Goal: Task Accomplishment & Management: Manage account settings

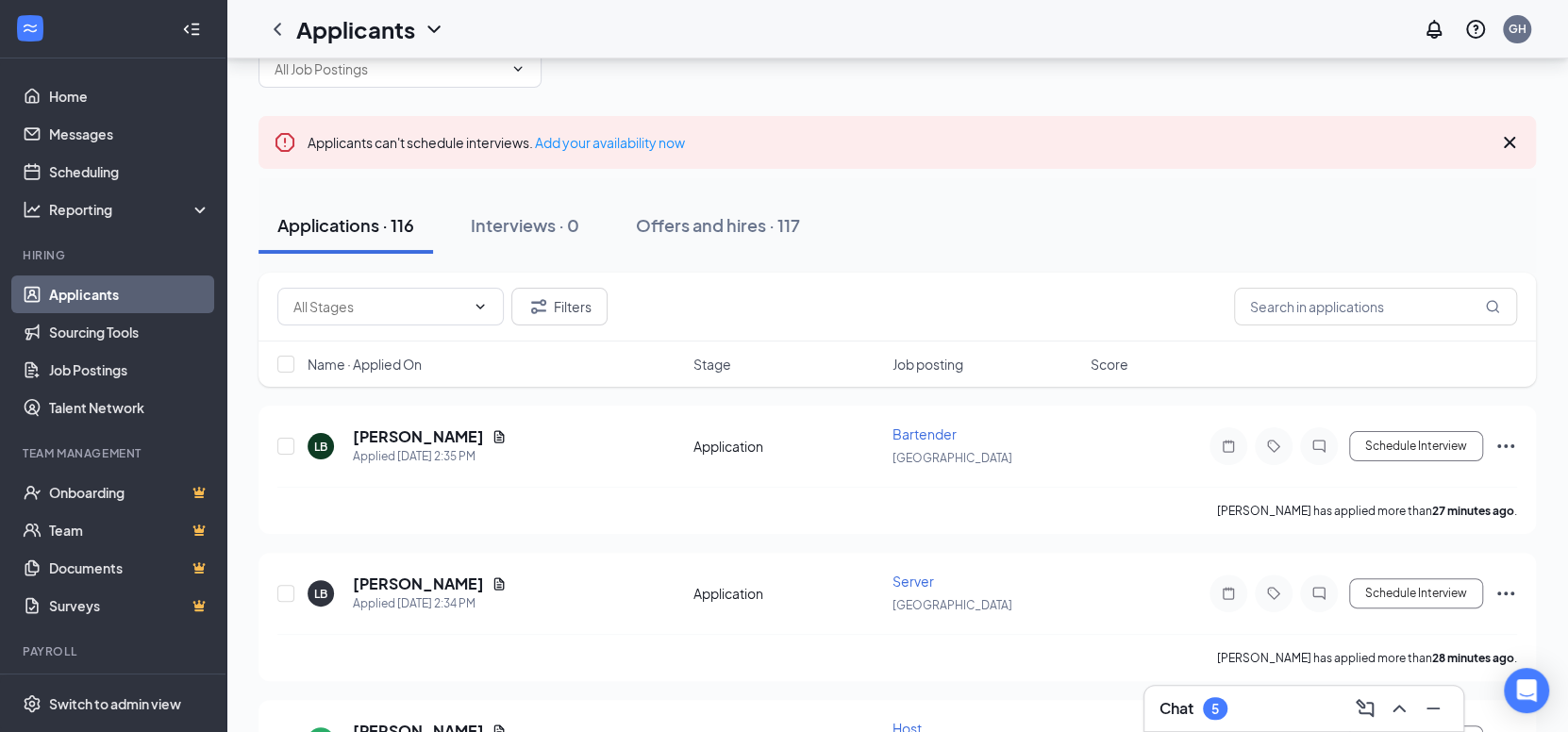
scroll to position [94, 0]
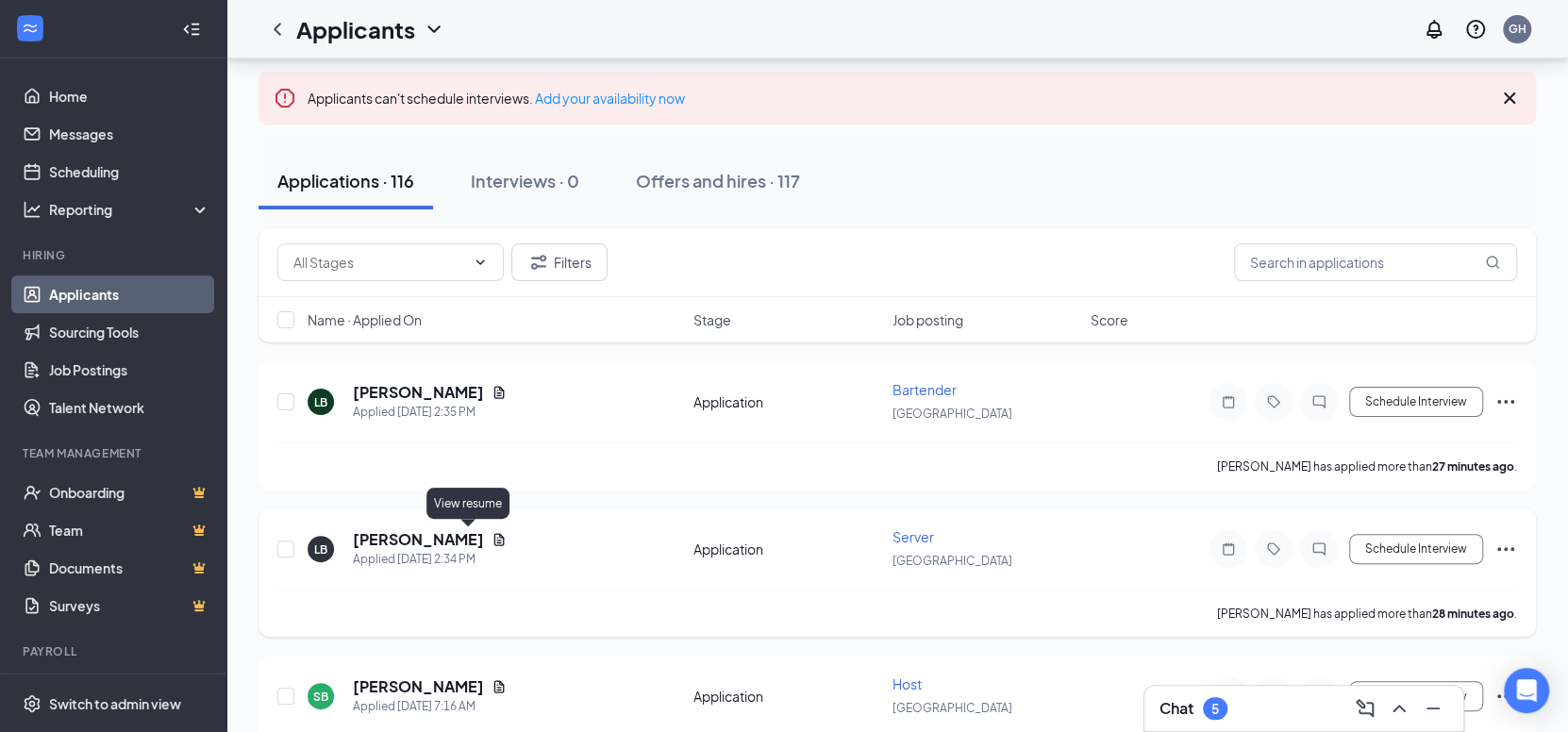
click at [494, 537] on icon "Document" at bounding box center [499, 539] width 10 height 12
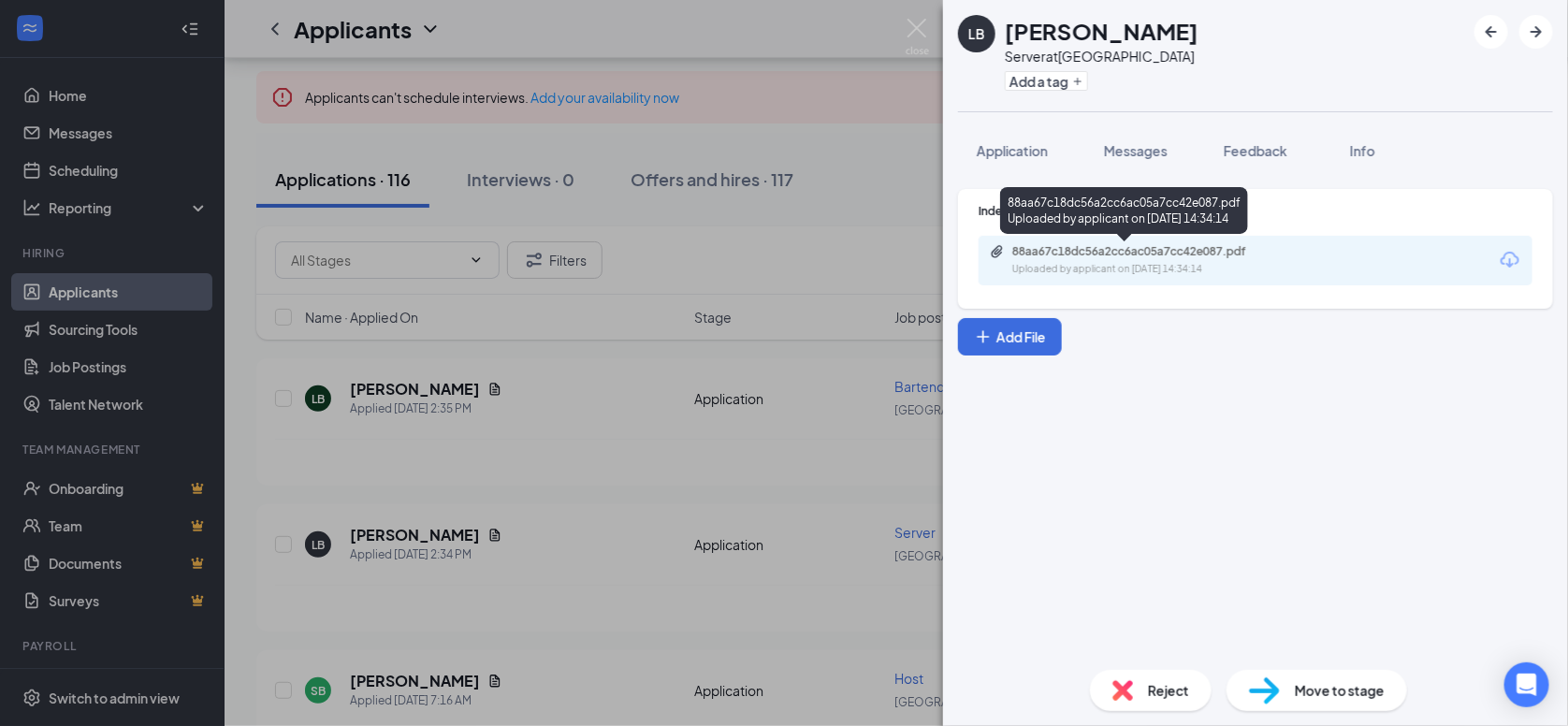
click at [1101, 255] on div "88aa67c18dc56a2cc6ac05a7cc42e087.pdf" at bounding box center [1142, 252] width 262 height 15
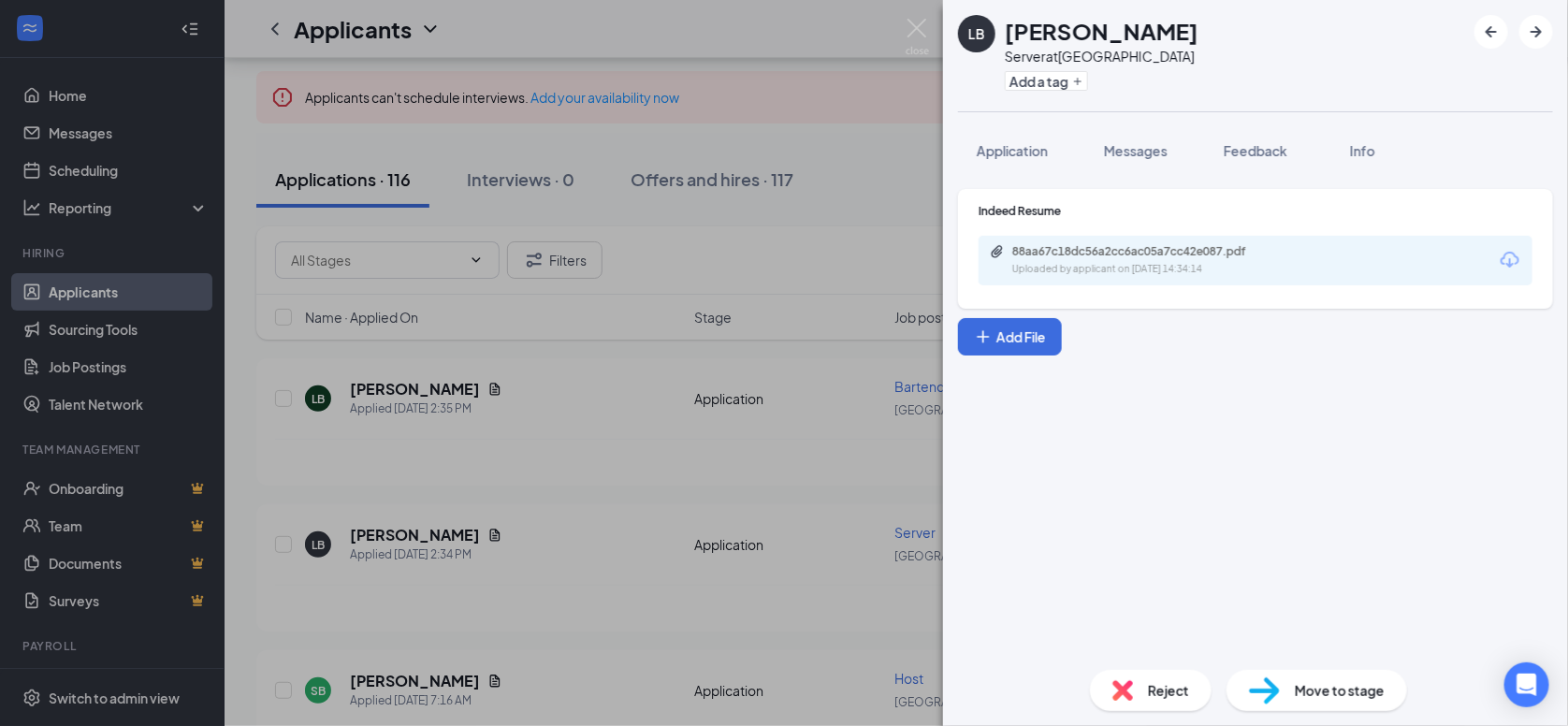
click at [1162, 691] on span "Reject" at bounding box center [1168, 690] width 42 height 21
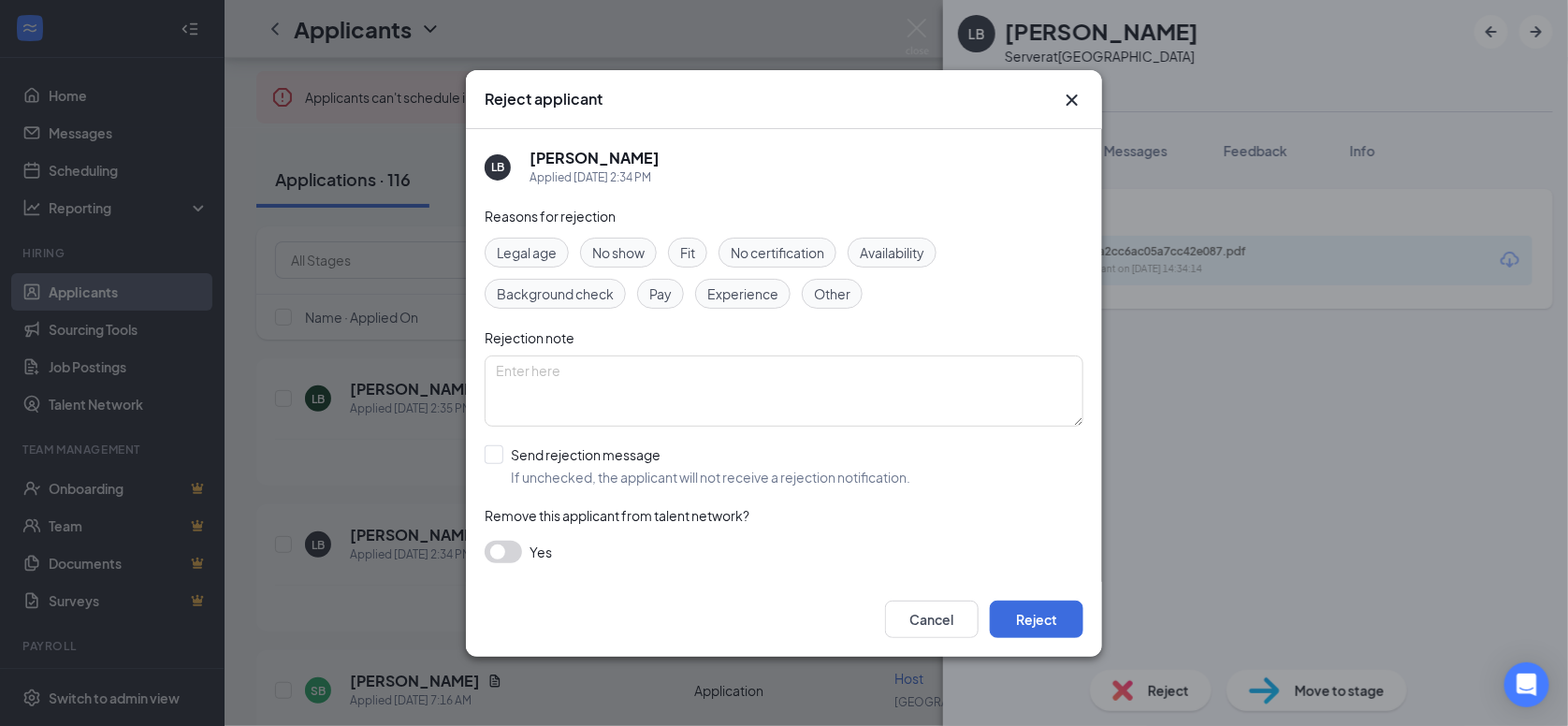
click at [756, 295] on span "Experience" at bounding box center [742, 293] width 71 height 21
click at [1073, 630] on button "Reject" at bounding box center [1036, 620] width 93 height 38
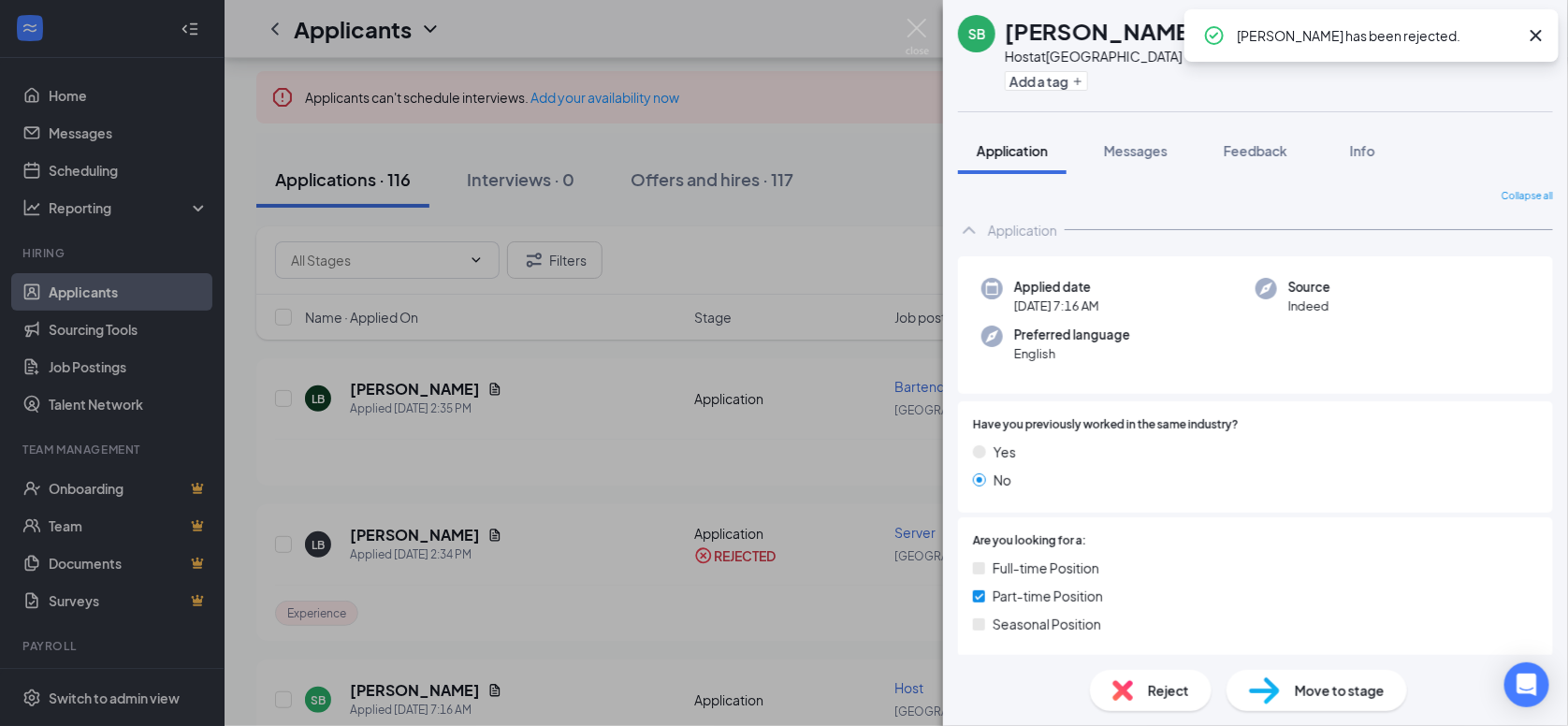
click at [466, 387] on div "[PERSON_NAME] [PERSON_NAME] Host at [GEOGRAPHIC_DATA] Add a tag Application Mes…" at bounding box center [784, 363] width 1568 height 726
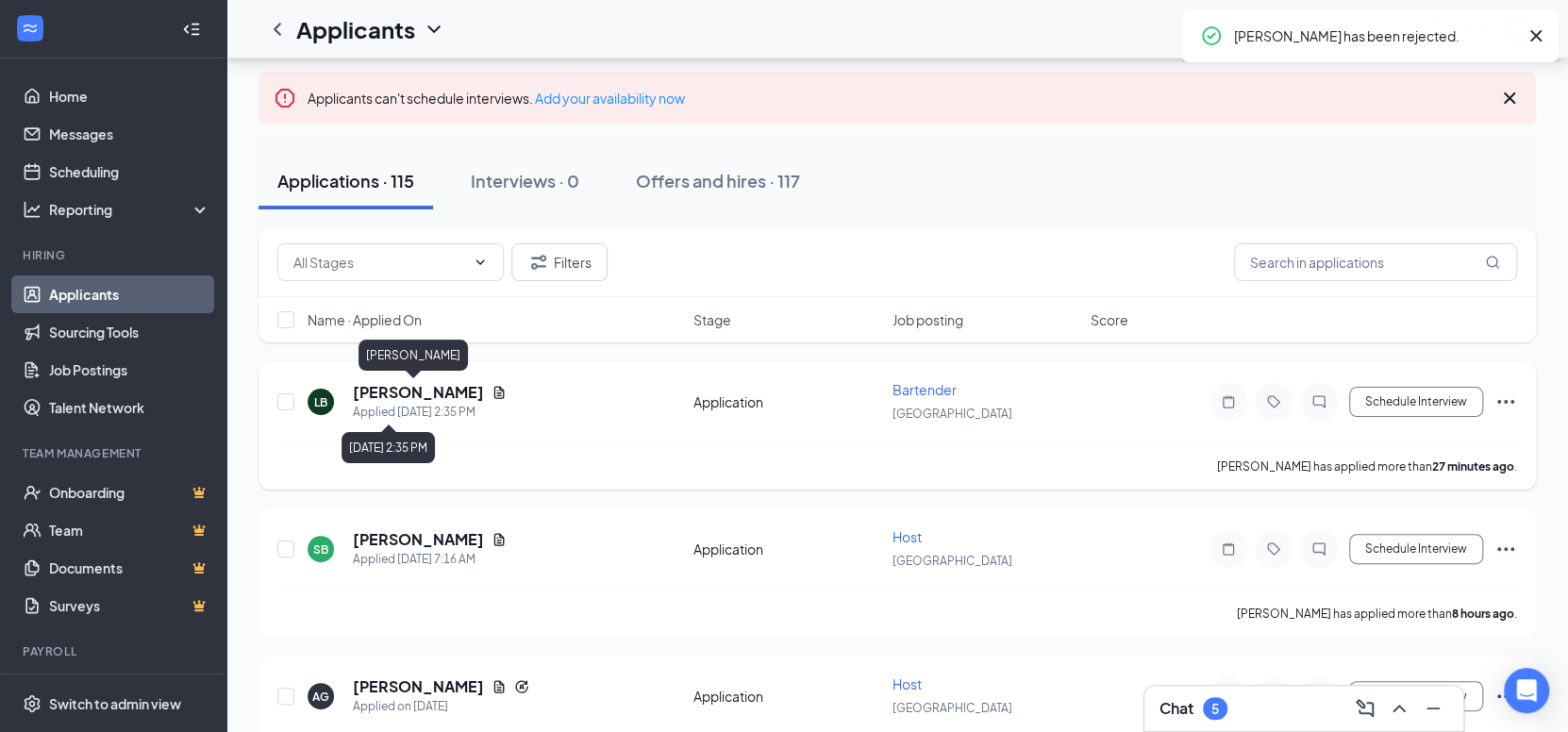
click at [431, 390] on h5 "[PERSON_NAME]" at bounding box center [417, 392] width 131 height 21
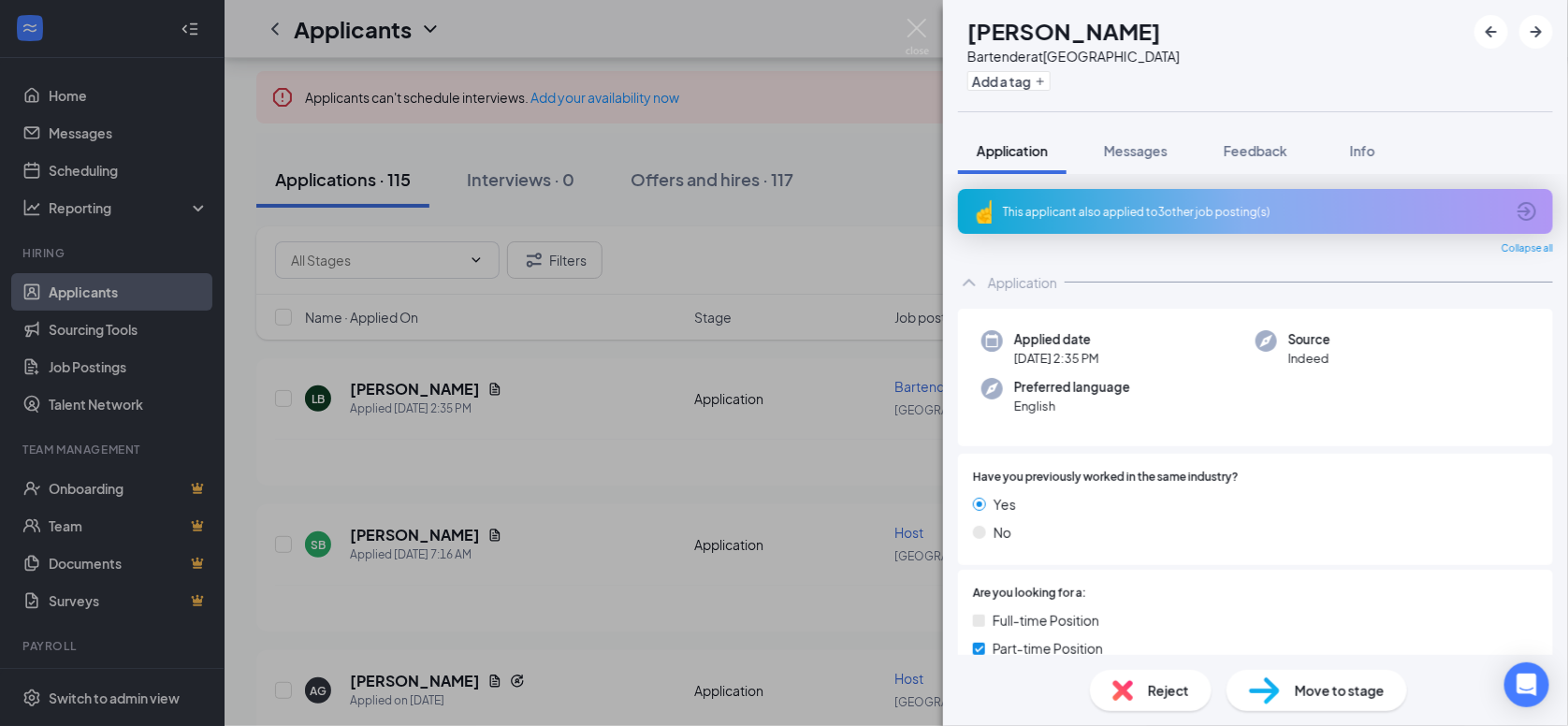
click at [1516, 206] on icon "ArrowCircle" at bounding box center [1526, 211] width 23 height 23
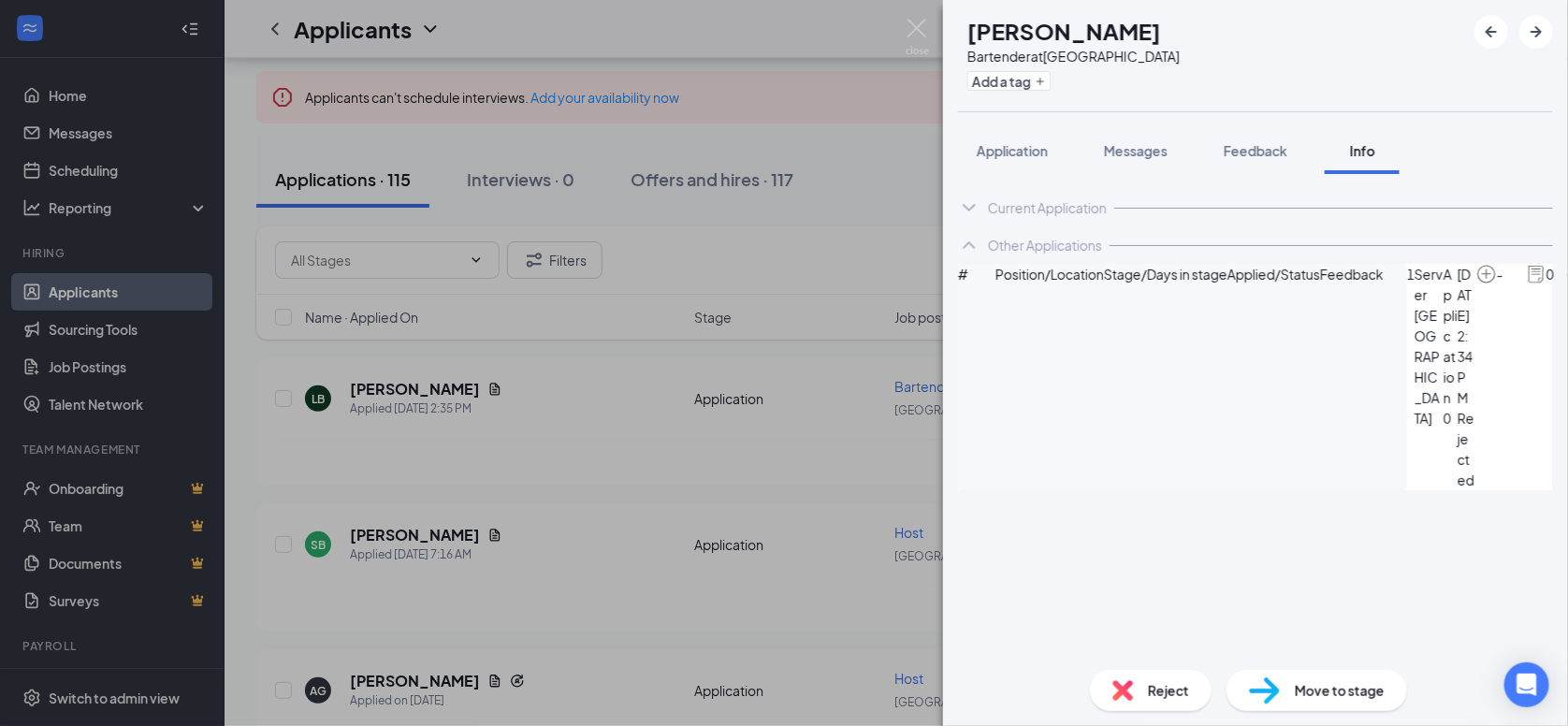
click at [1132, 703] on div "Reject" at bounding box center [1150, 691] width 122 height 42
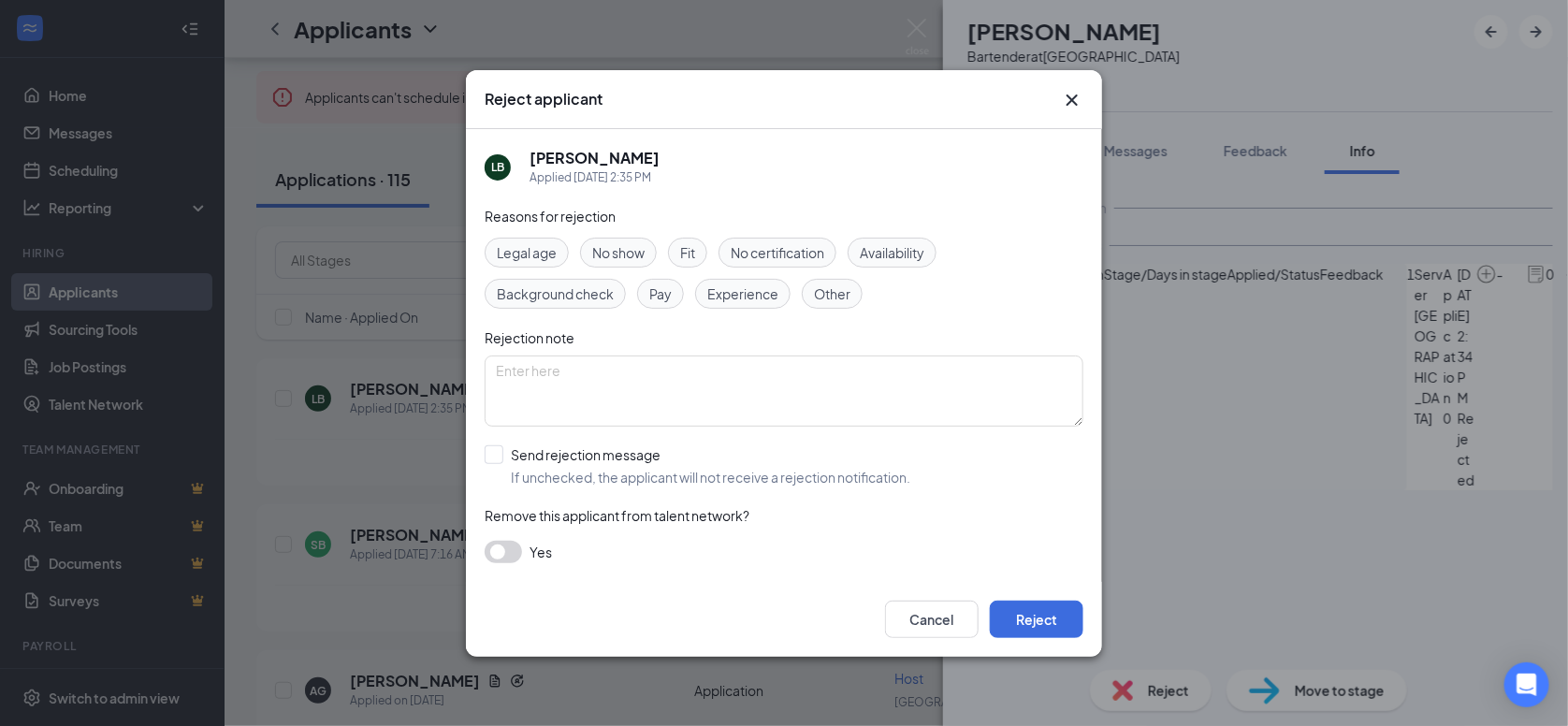
click at [760, 289] on span "Experience" at bounding box center [742, 293] width 71 height 21
drag, startPoint x: 1048, startPoint y: 611, endPoint x: 1038, endPoint y: 593, distance: 20.6
click at [1047, 611] on button "Reject" at bounding box center [1036, 620] width 93 height 38
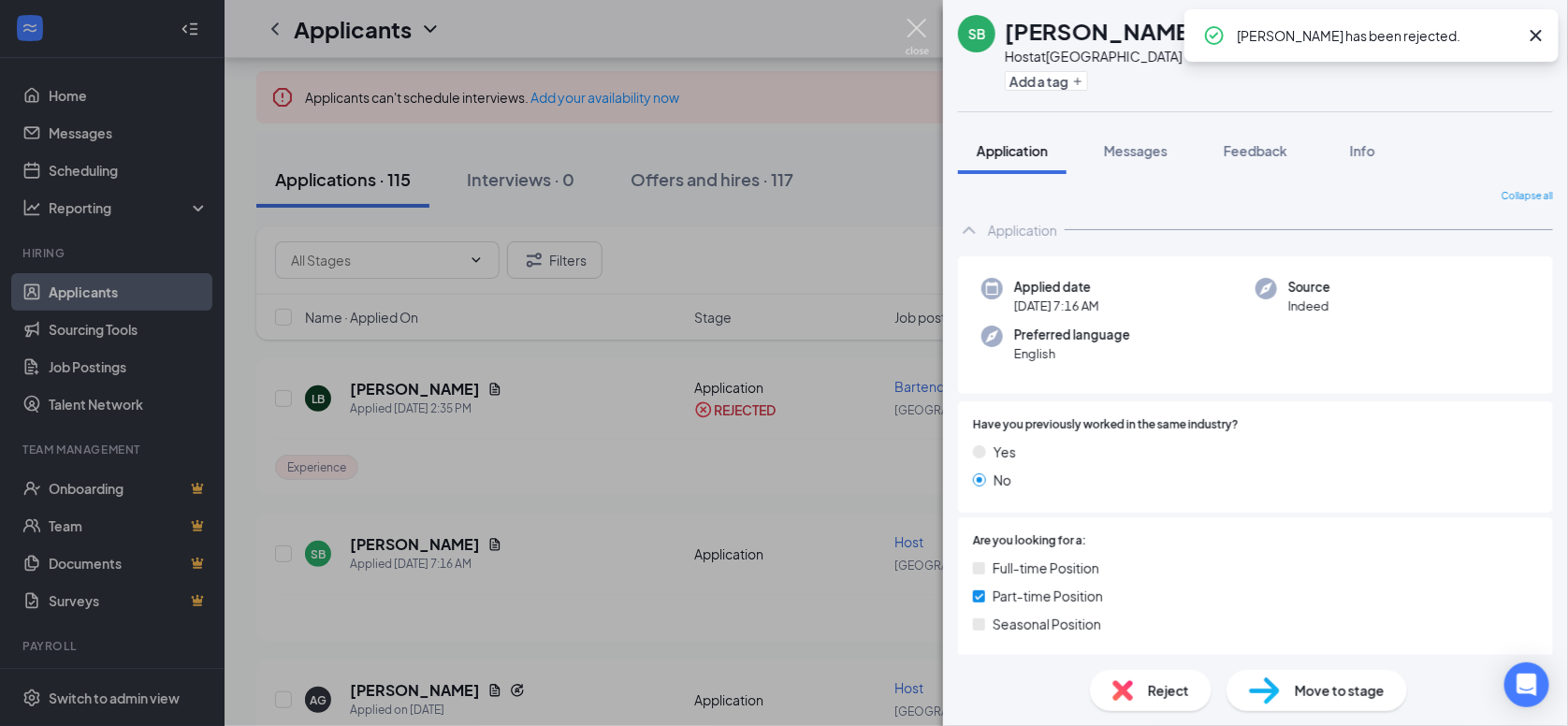
drag, startPoint x: 909, startPoint y: 31, endPoint x: 399, endPoint y: 128, distance: 519.1
click at [910, 31] on img at bounding box center [918, 37] width 24 height 37
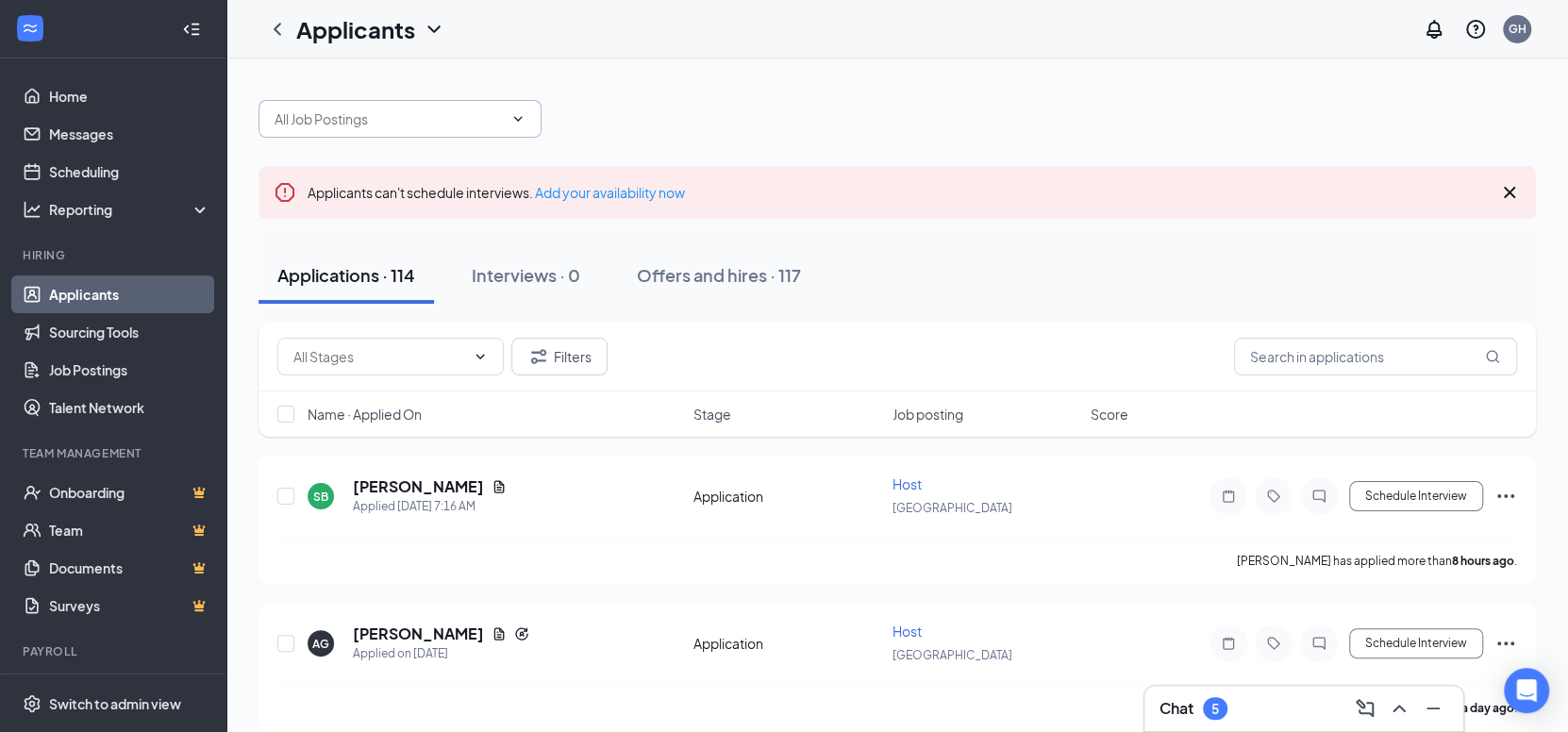
click at [458, 116] on input "text" at bounding box center [389, 119] width 229 height 21
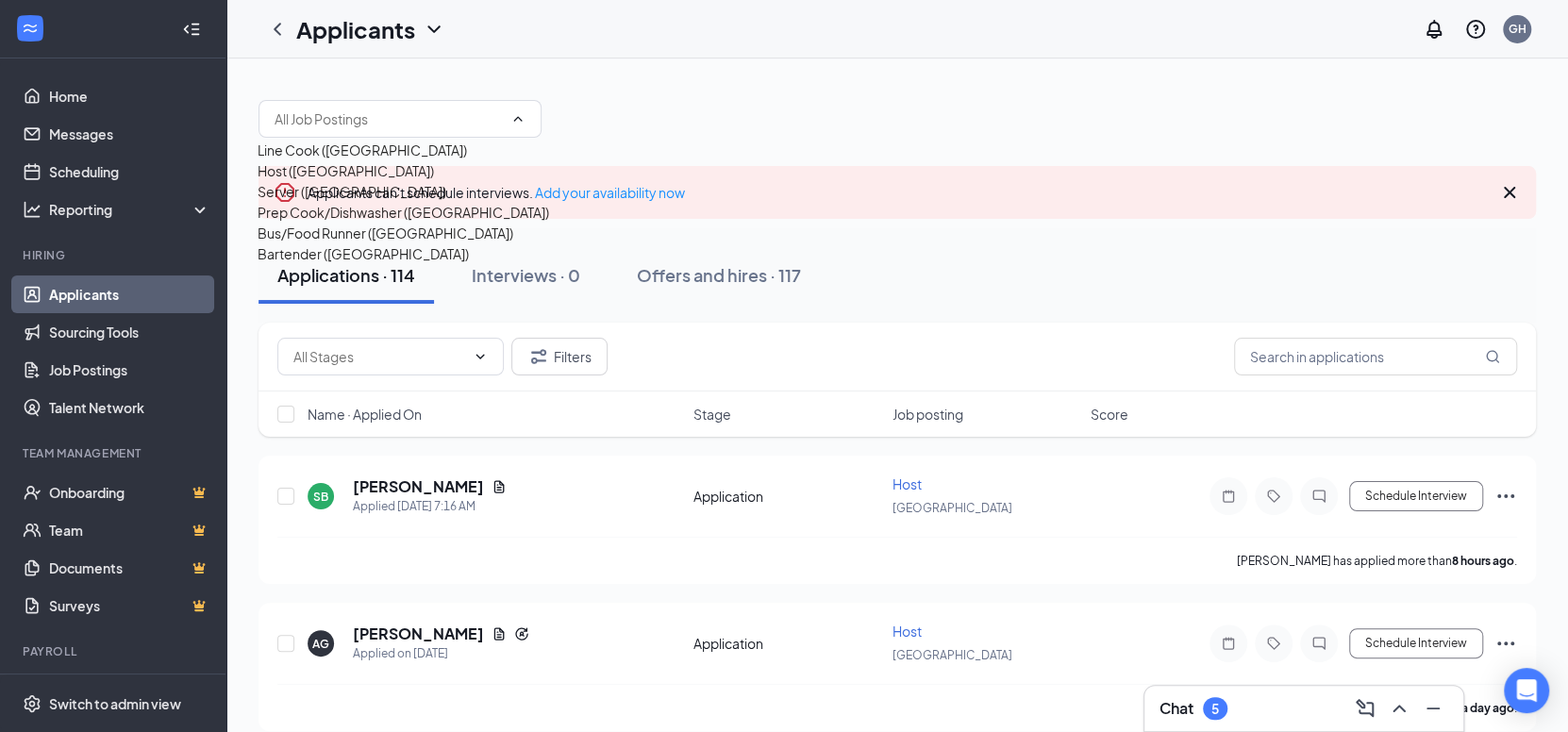
click at [393, 265] on div "Bartender ([GEOGRAPHIC_DATA])" at bounding box center [364, 254] width 212 height 21
type input "Bartender ([GEOGRAPHIC_DATA])"
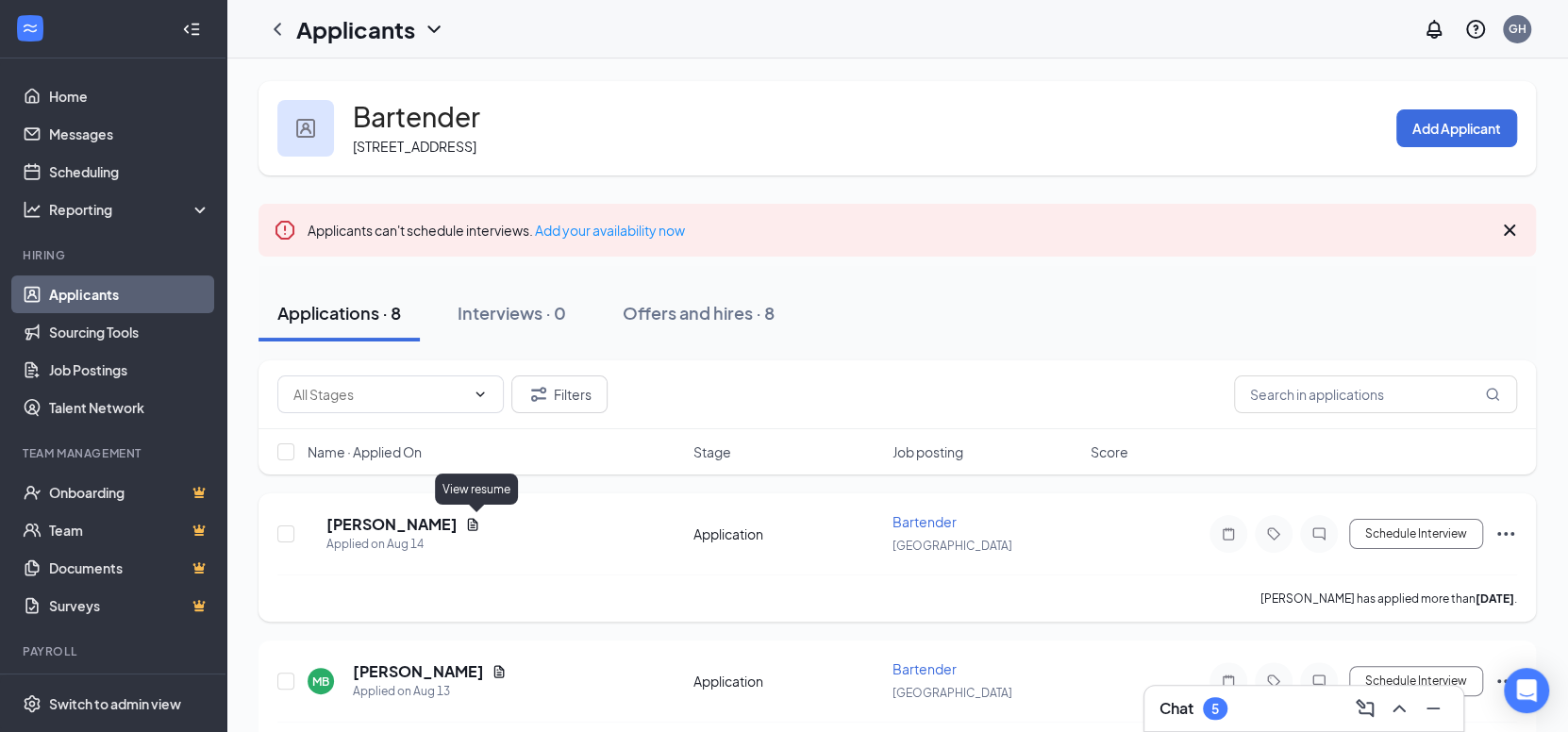
click at [475, 519] on icon "Document" at bounding box center [472, 524] width 15 height 15
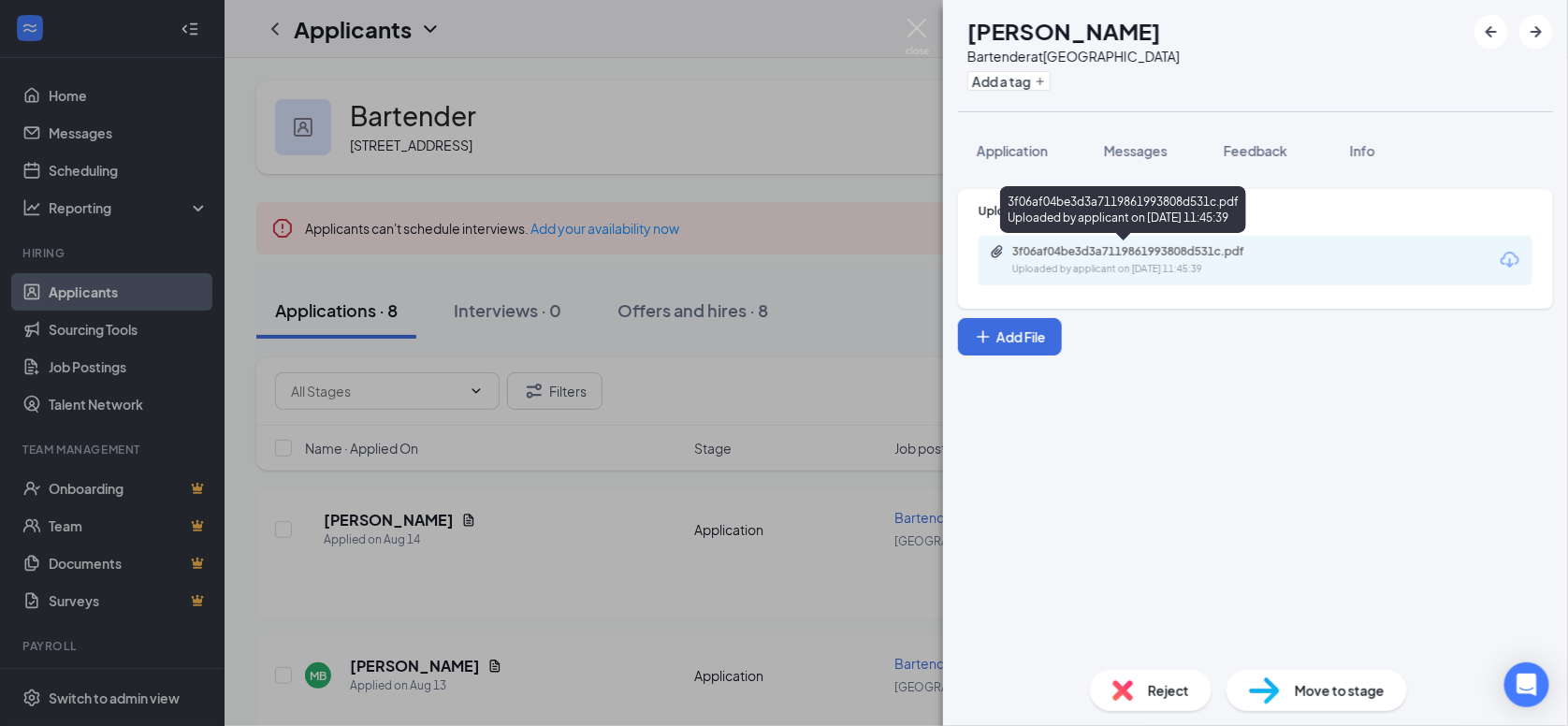
click at [1058, 270] on div "Uploaded by applicant on [DATE] 11:45:39" at bounding box center [1151, 269] width 280 height 15
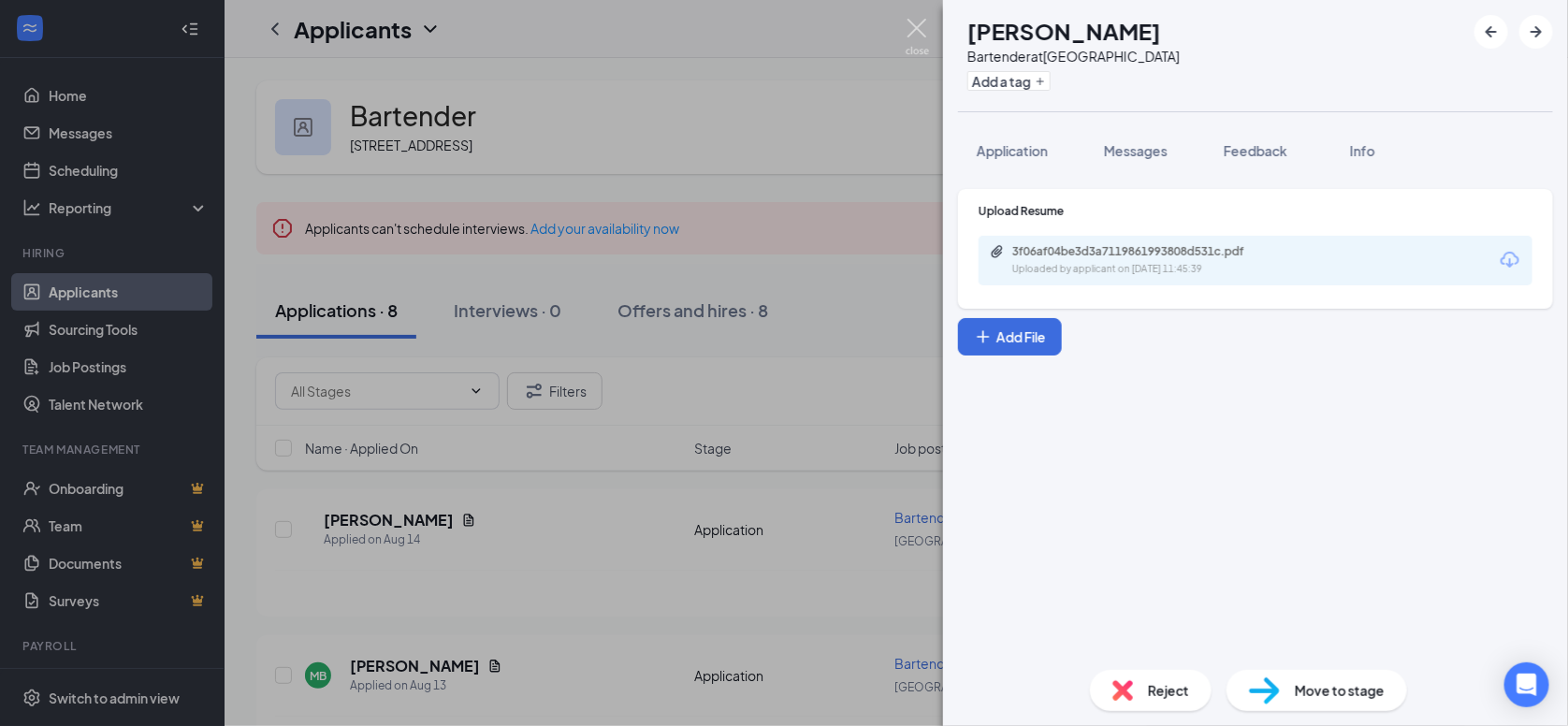
click at [922, 27] on img at bounding box center [918, 37] width 24 height 37
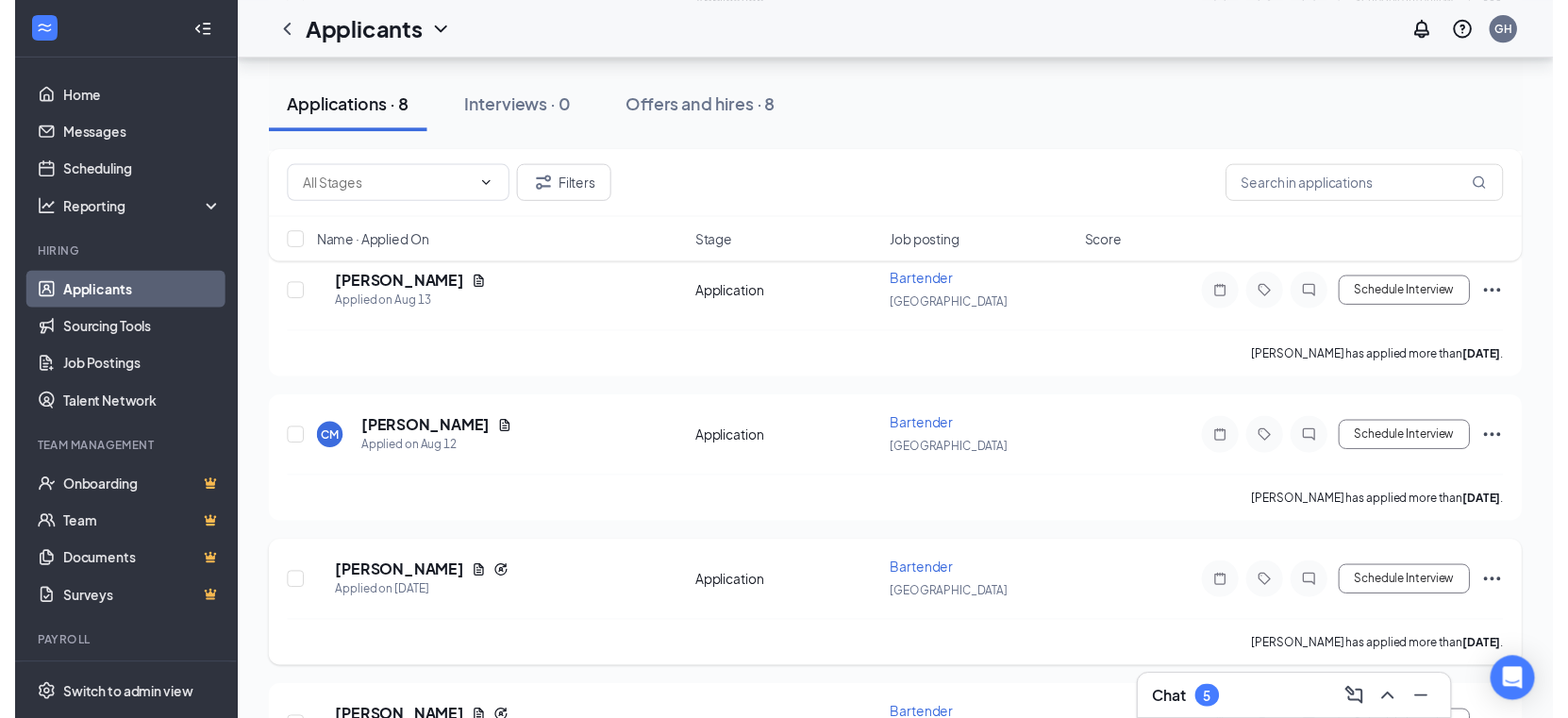
scroll to position [566, 0]
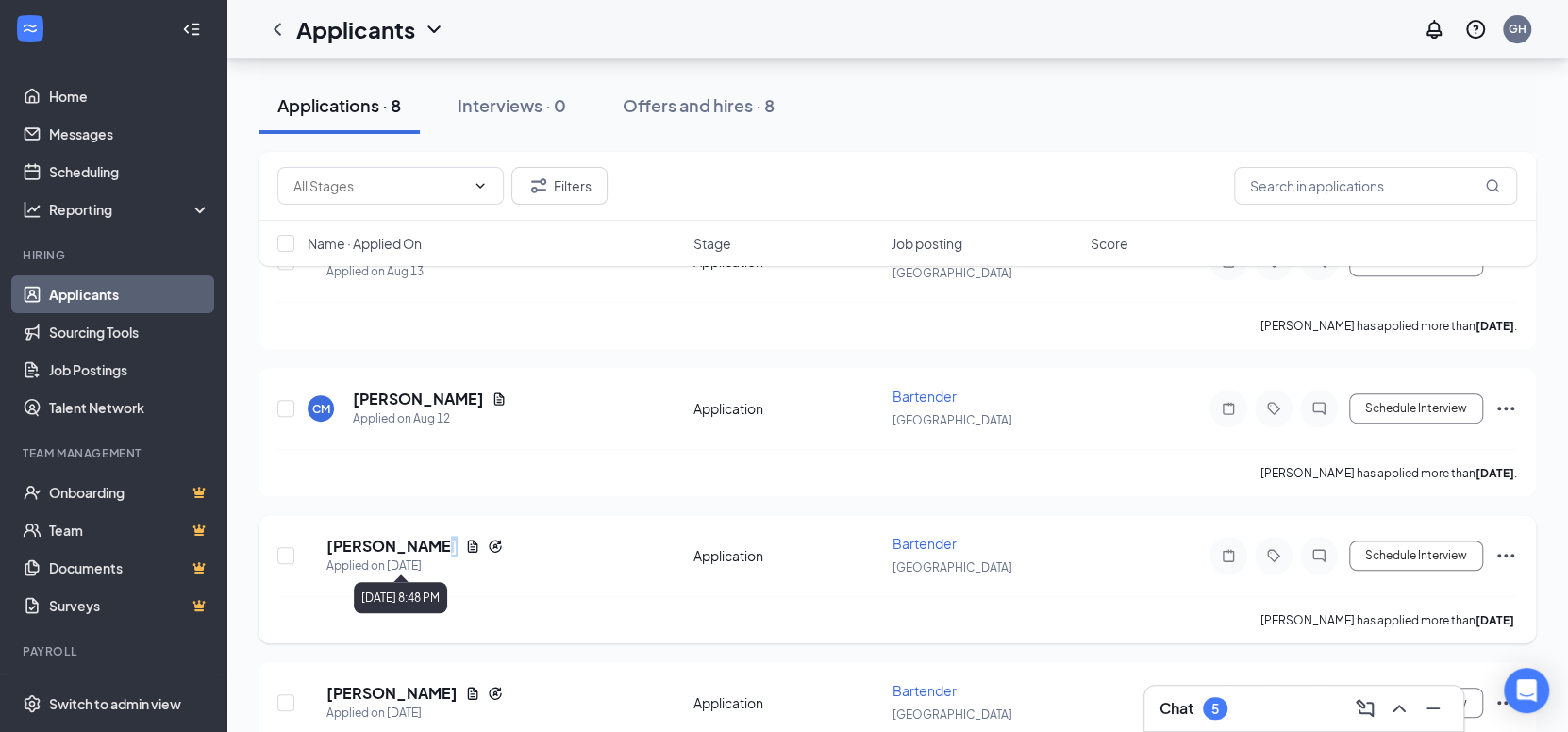
click at [465, 539] on icon "Document" at bounding box center [472, 546] width 15 height 15
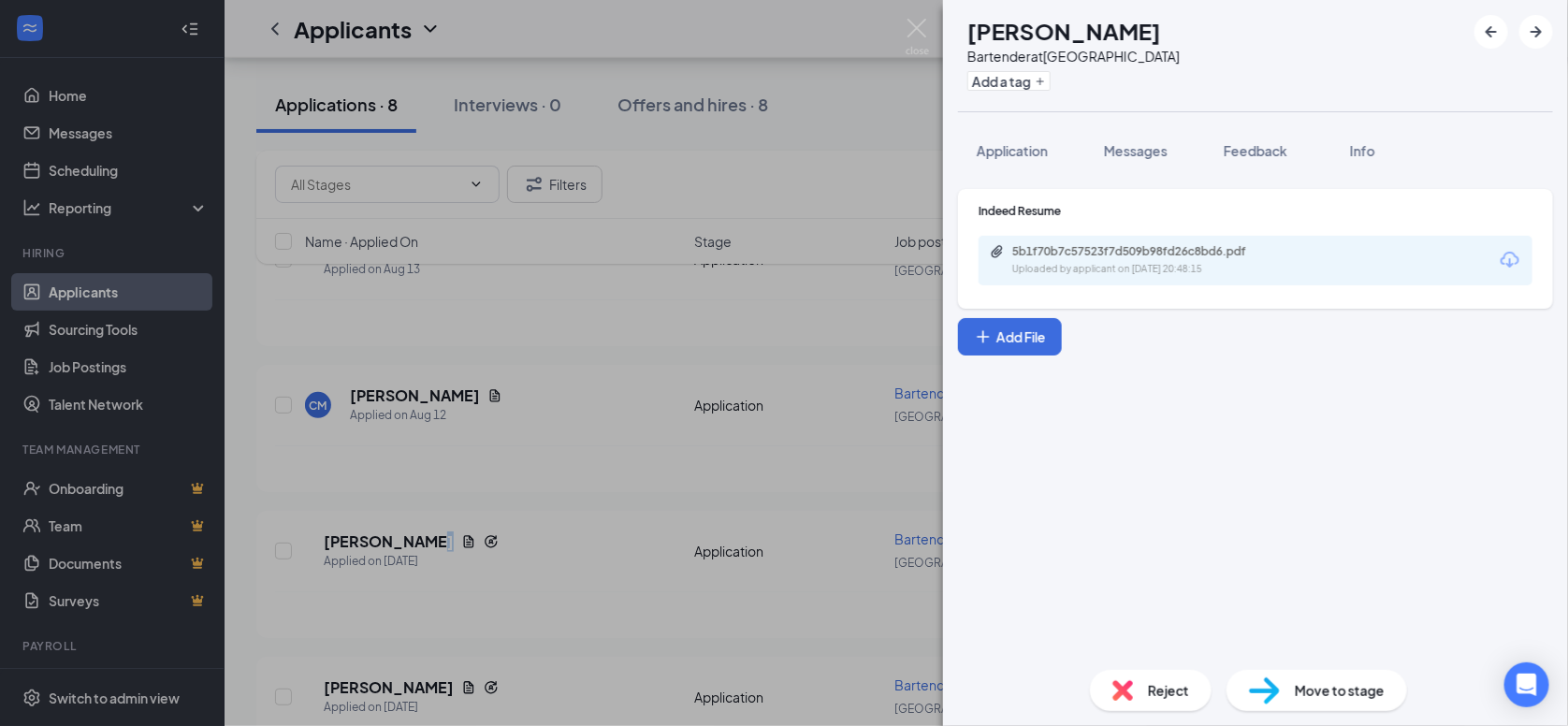
click at [1061, 266] on div "Uploaded by applicant on [DATE] 20:48:15" at bounding box center [1151, 269] width 280 height 15
click at [1008, 140] on button "Application" at bounding box center [1013, 151] width 109 height 47
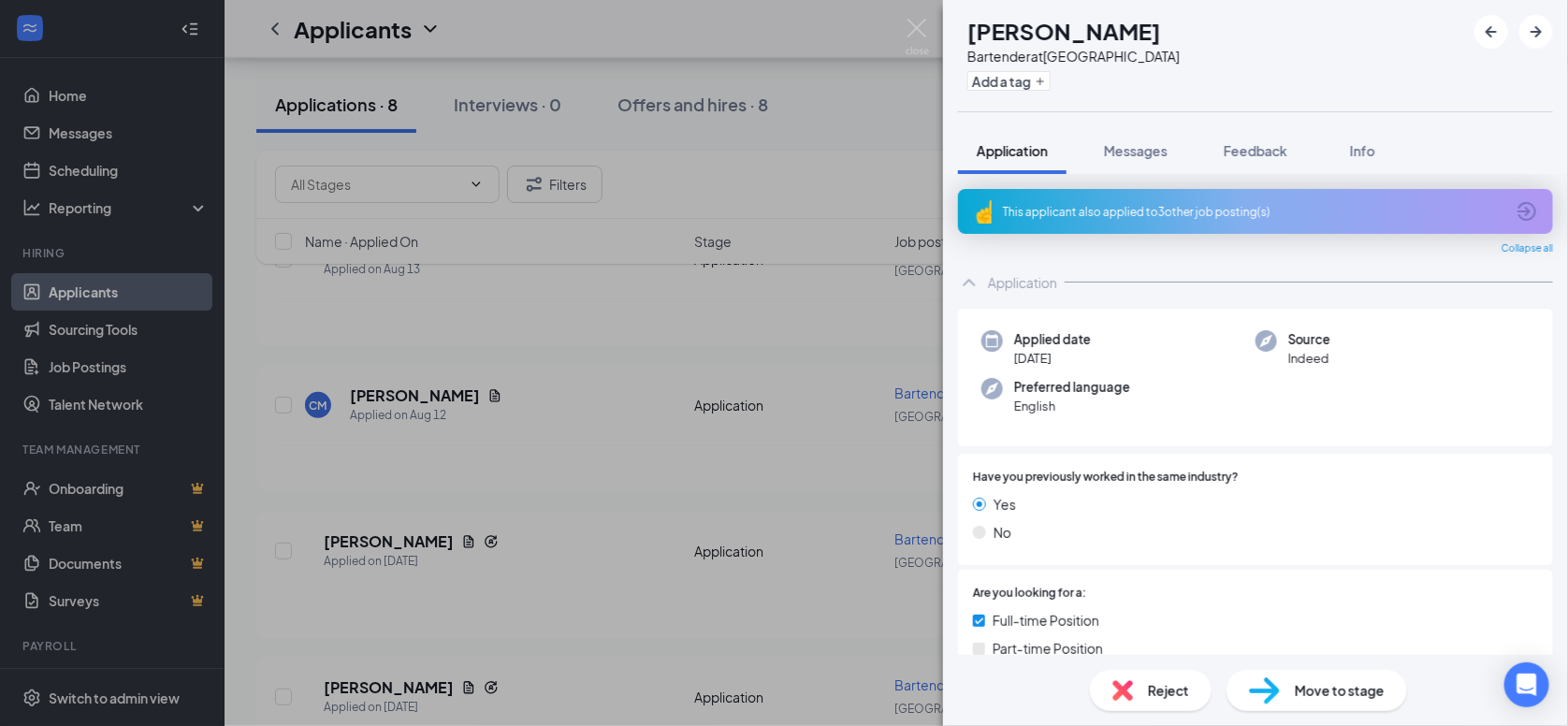
click at [1516, 206] on icon "ArrowCircle" at bounding box center [1526, 211] width 23 height 23
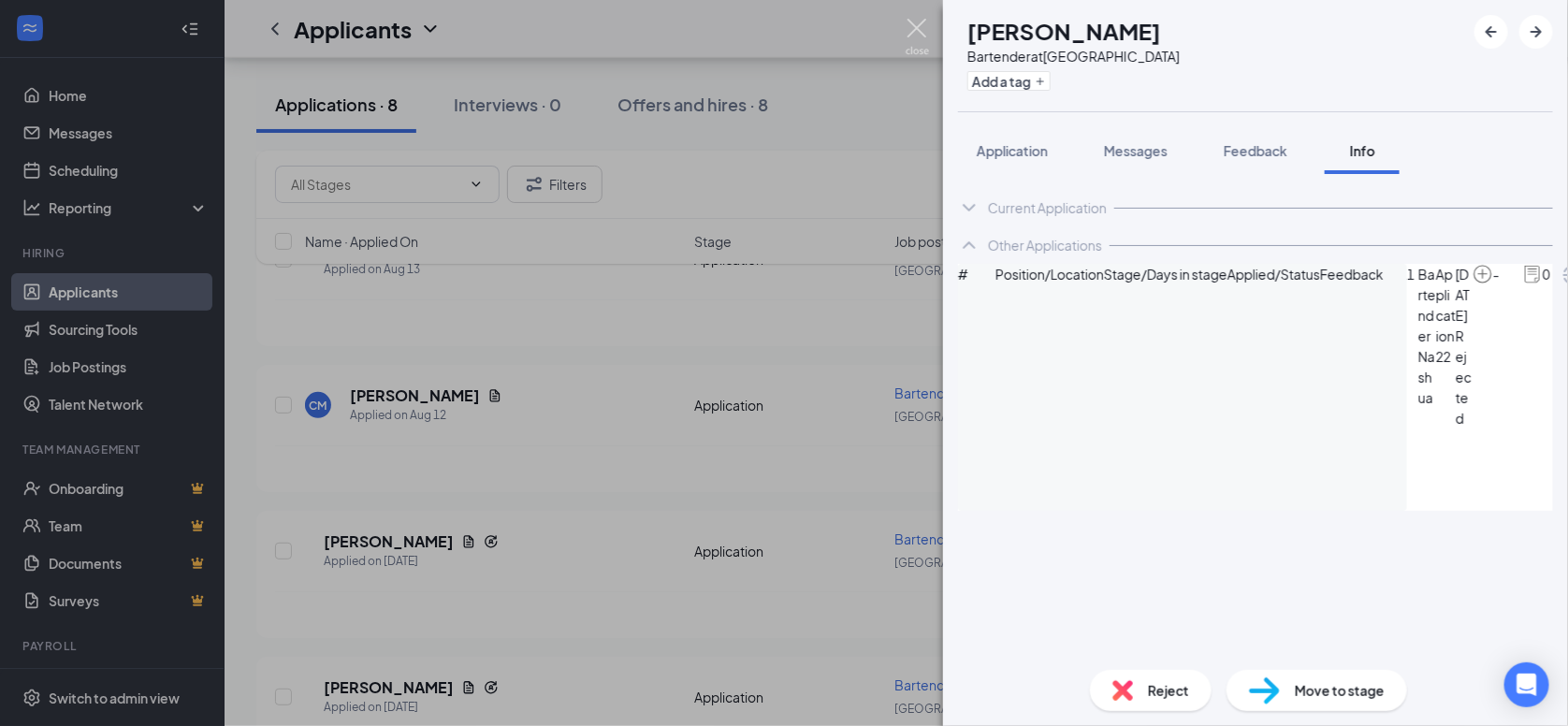
click at [924, 41] on img at bounding box center [918, 37] width 24 height 37
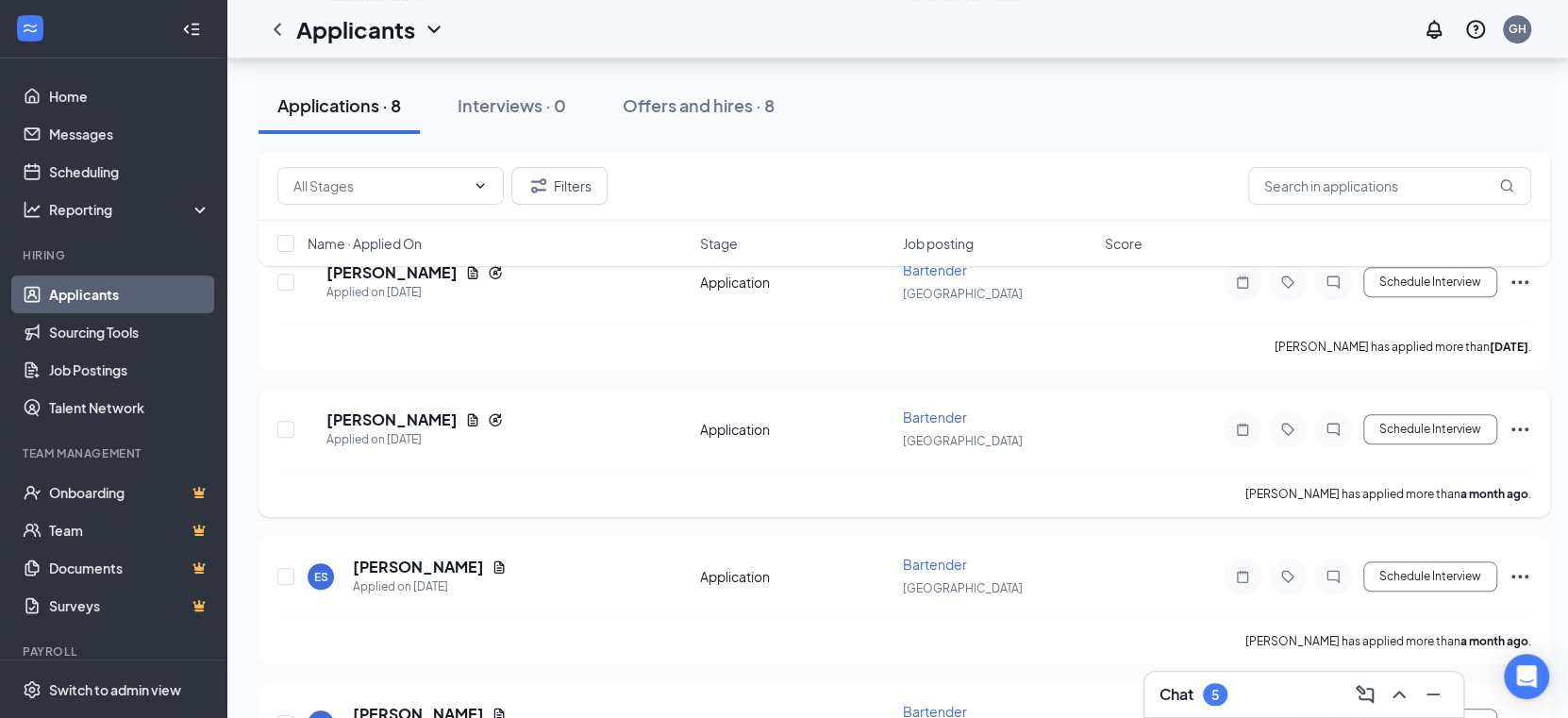
scroll to position [848, 0]
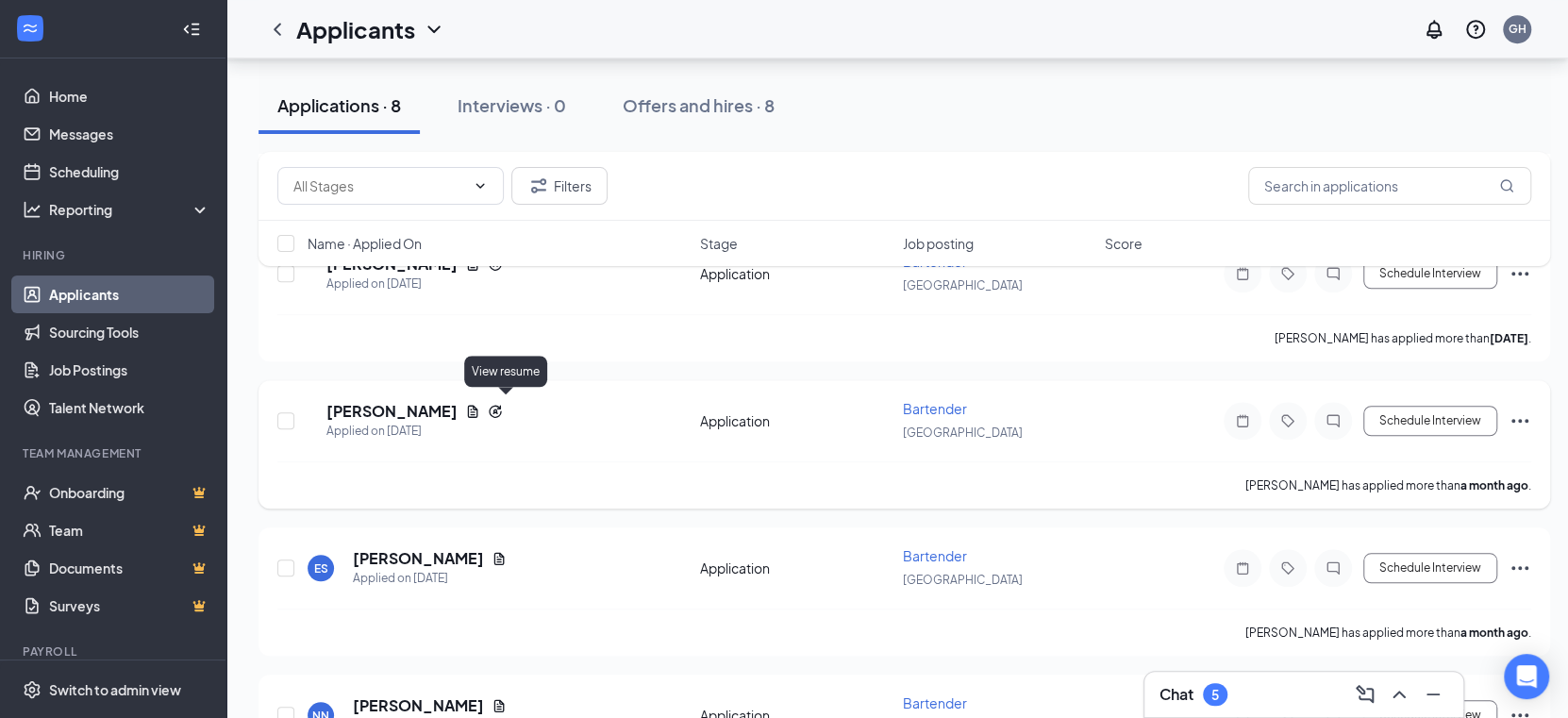
click at [480, 405] on icon "Document" at bounding box center [472, 410] width 15 height 15
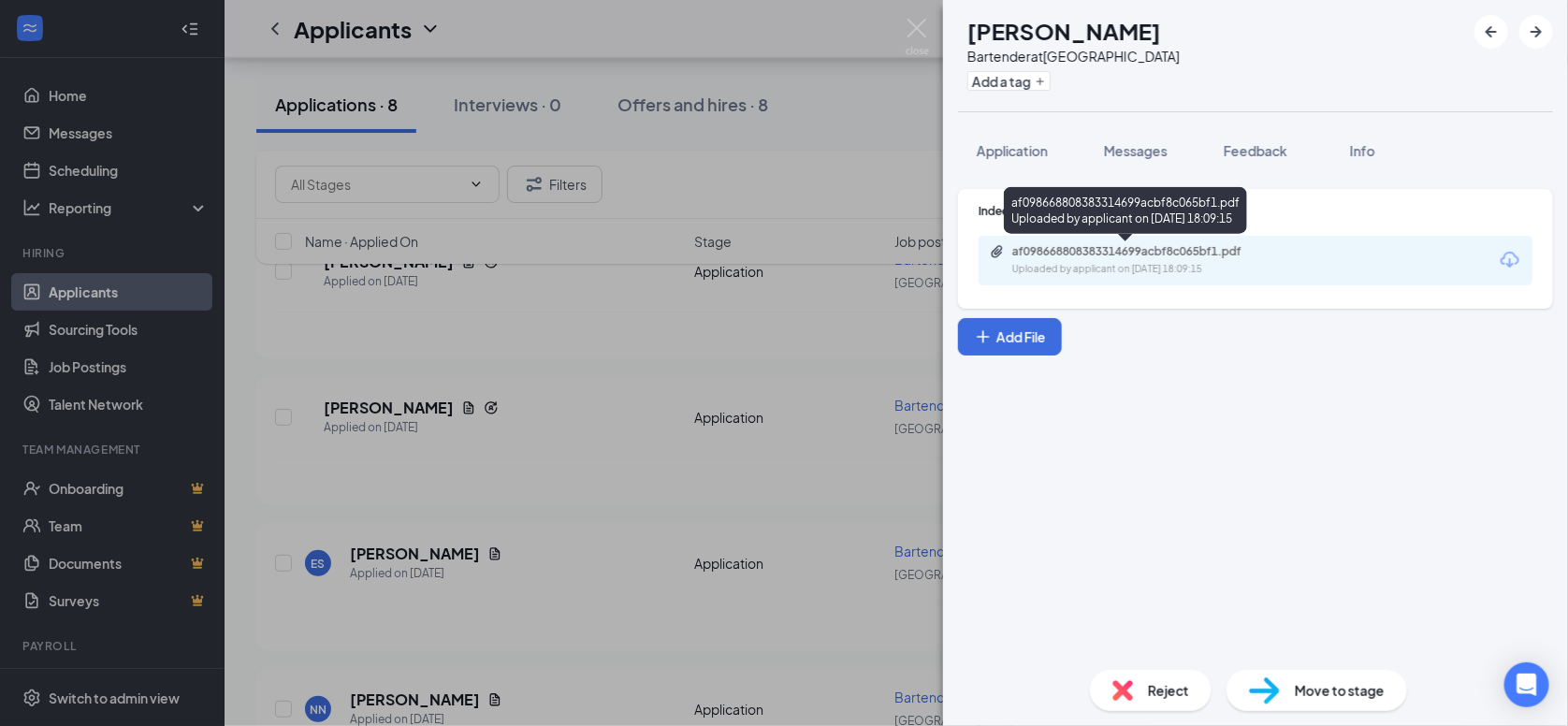
click at [1079, 266] on div "Uploaded by applicant on [DATE] 18:09:15" at bounding box center [1151, 269] width 280 height 15
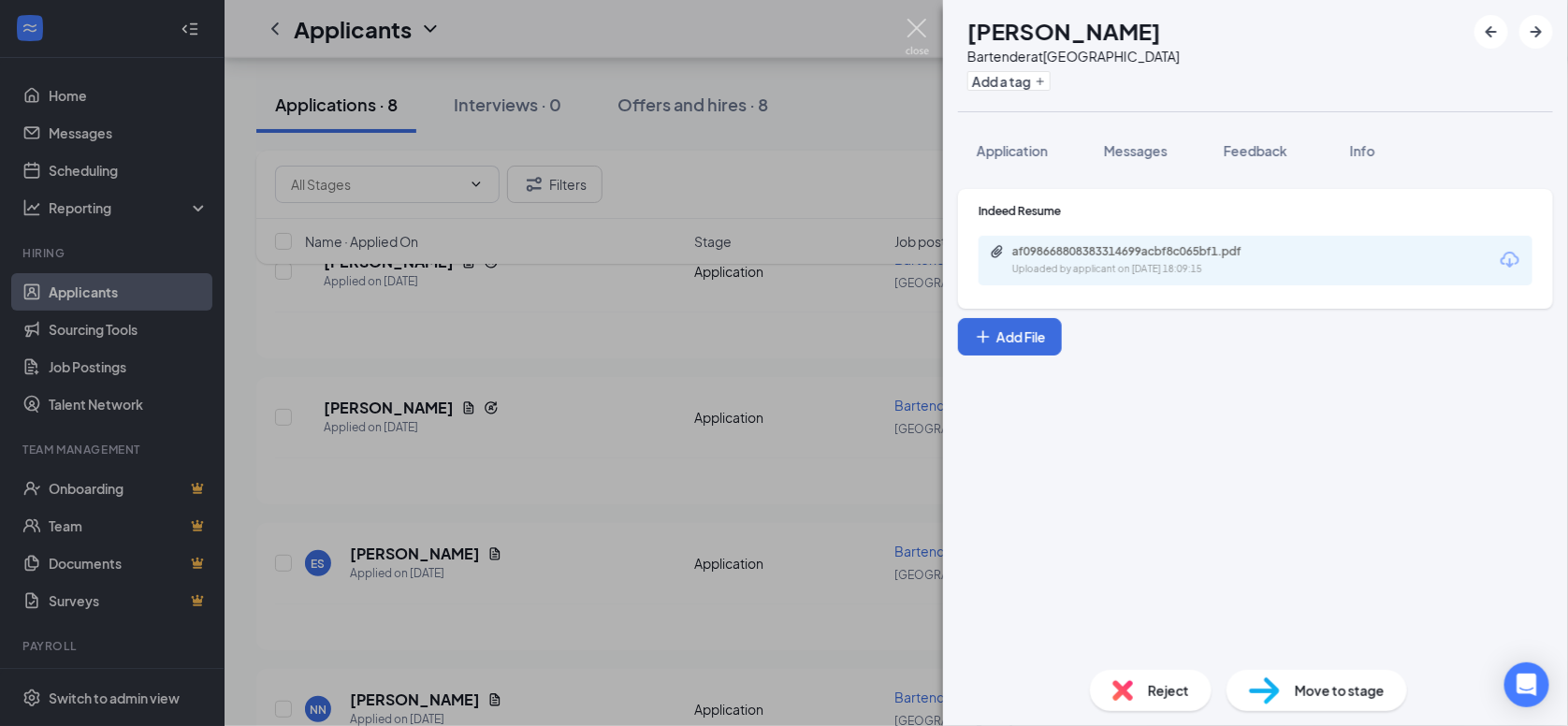
click at [913, 32] on img at bounding box center [918, 37] width 24 height 37
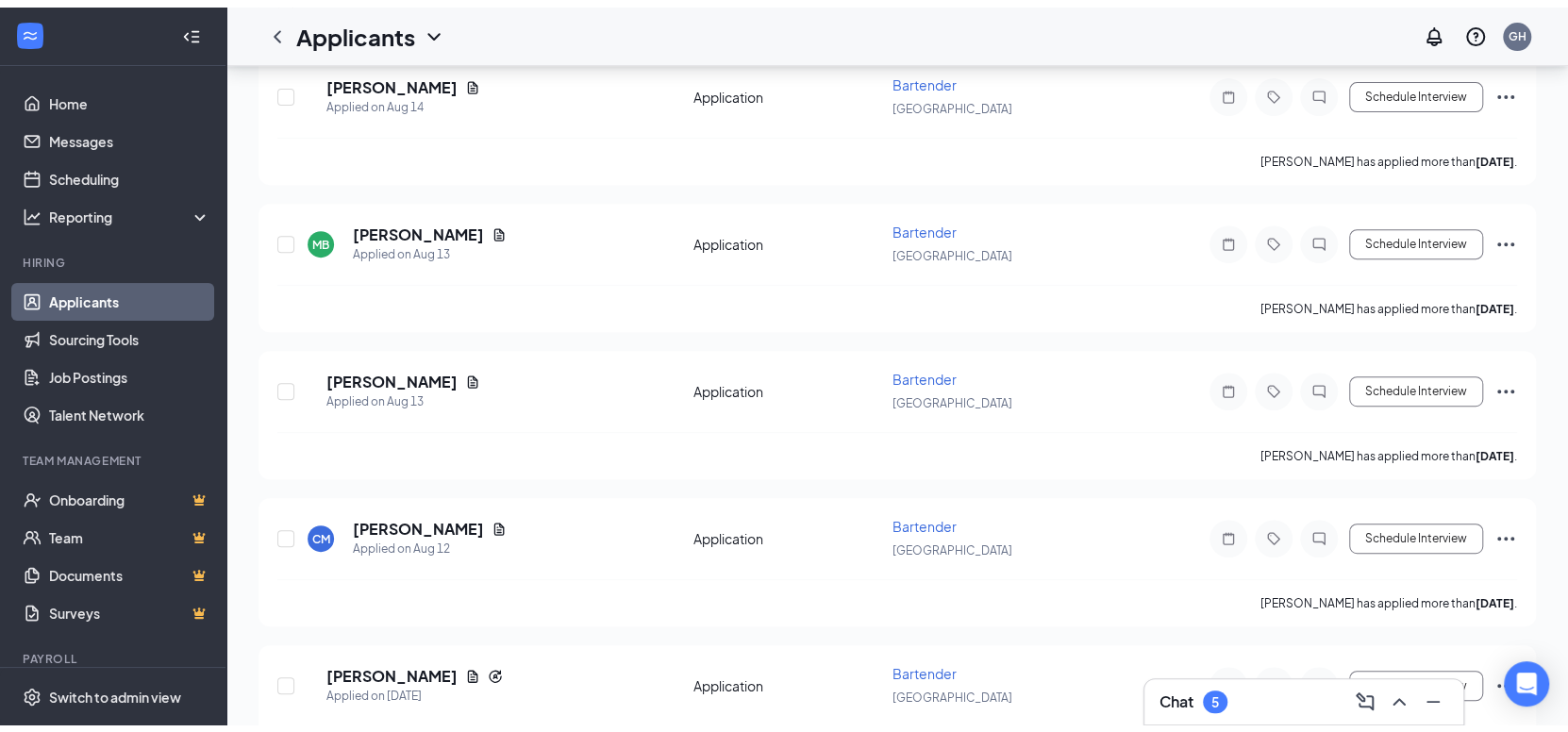
scroll to position [94, 0]
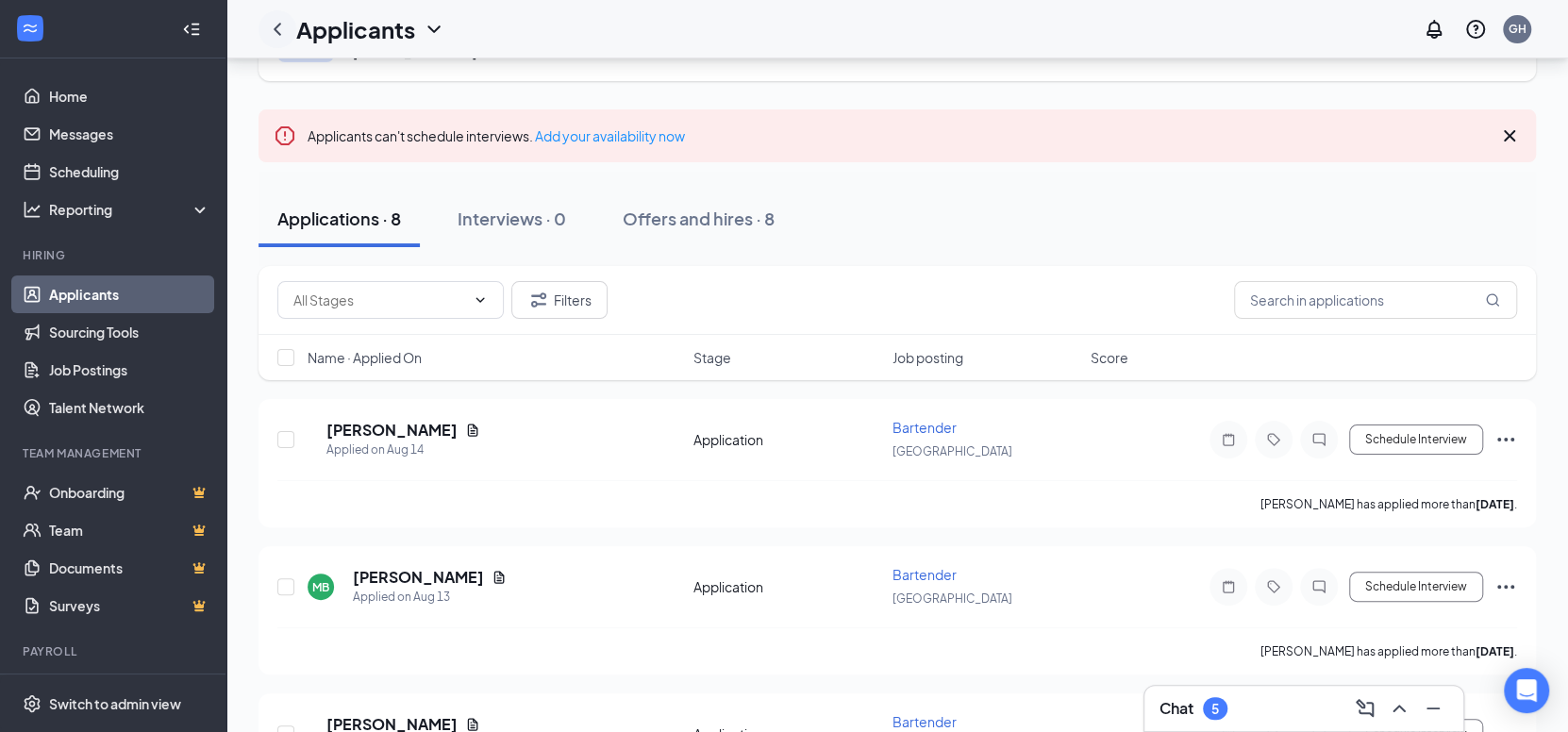
click at [280, 27] on icon "ChevronLeft" at bounding box center [277, 29] width 23 height 23
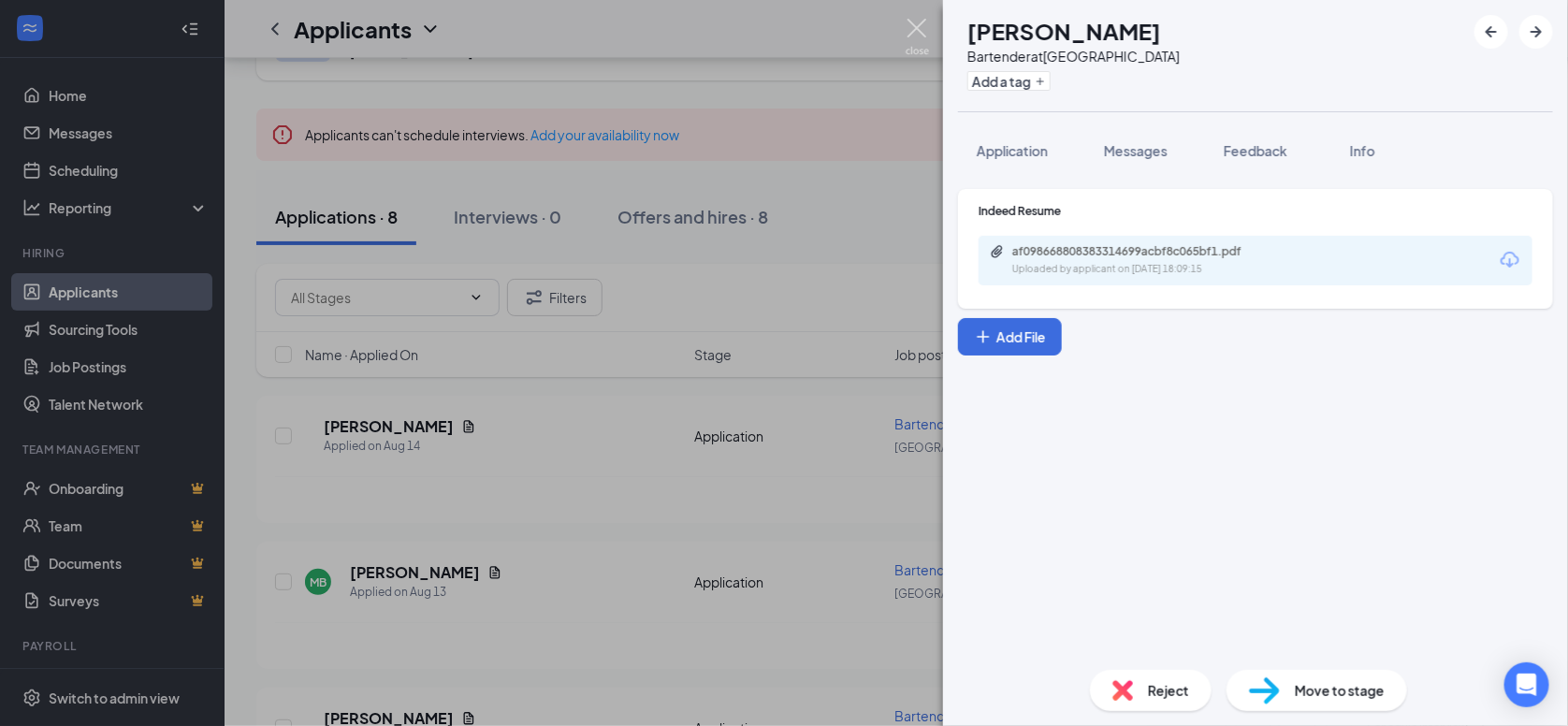
click at [925, 32] on img at bounding box center [918, 37] width 24 height 37
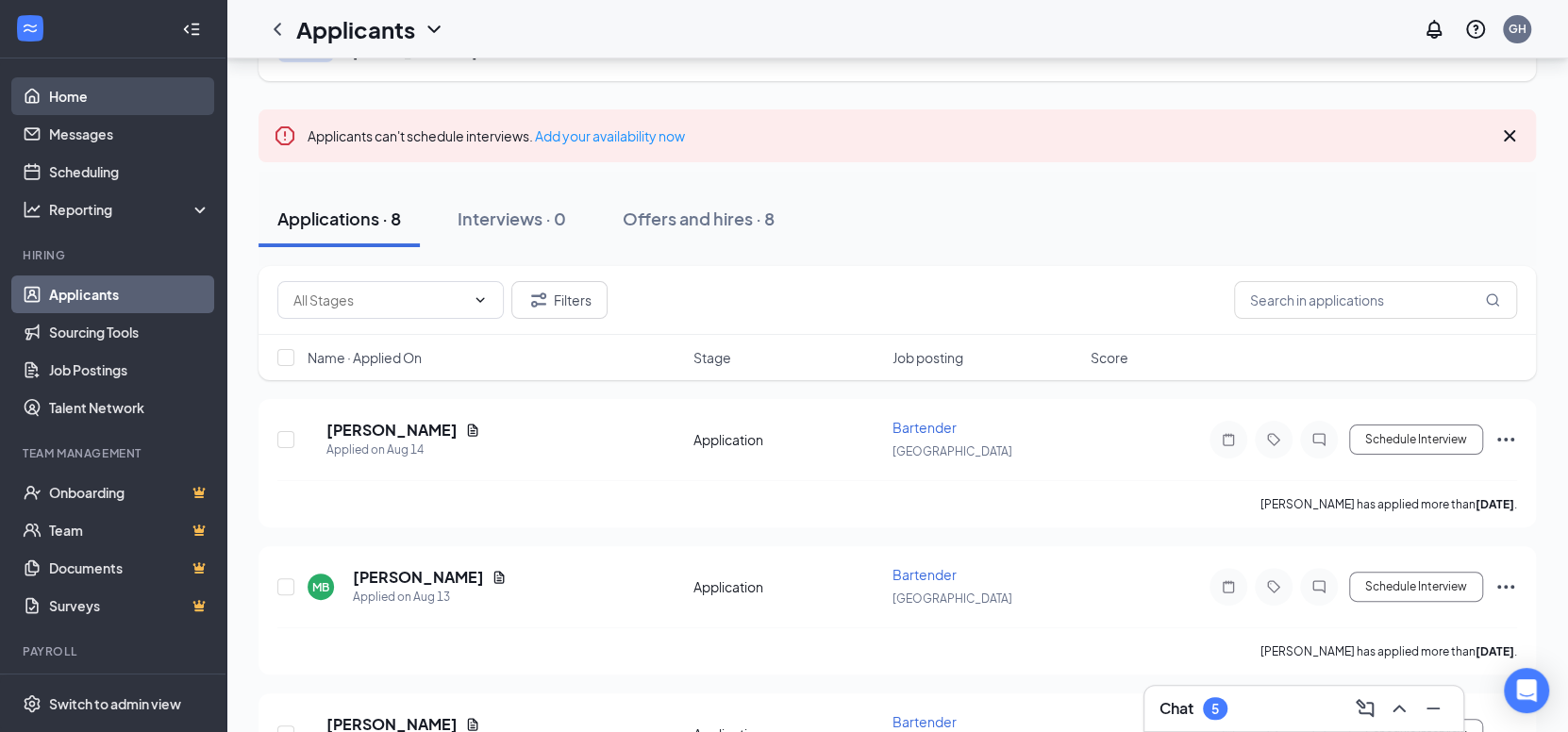
click at [108, 97] on link "Home" at bounding box center [130, 96] width 162 height 38
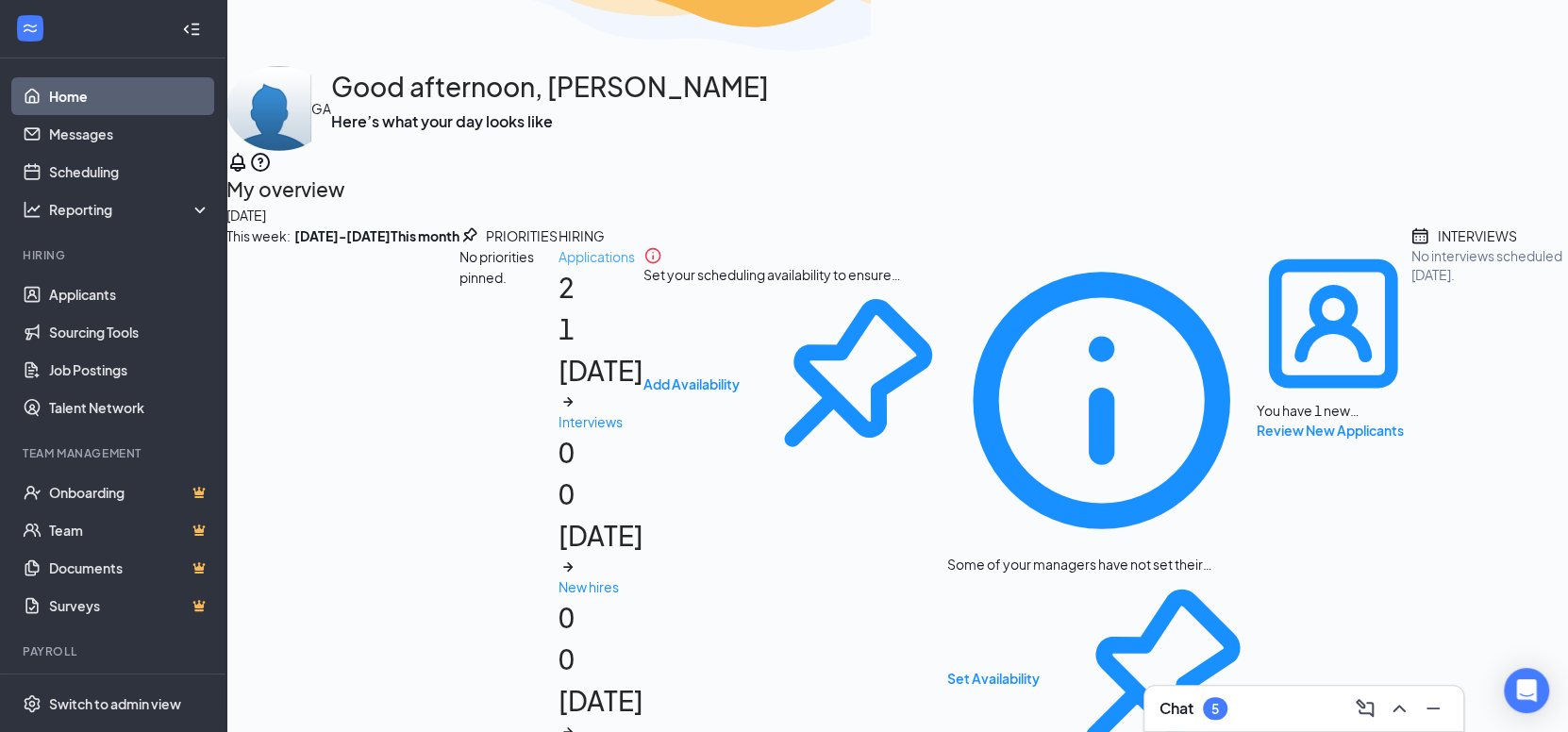
click at [558, 411] on h1 "2 1 [DATE]" at bounding box center [600, 339] width 85 height 145
click at [52, 297] on link "Applicants" at bounding box center [130, 295] width 162 height 38
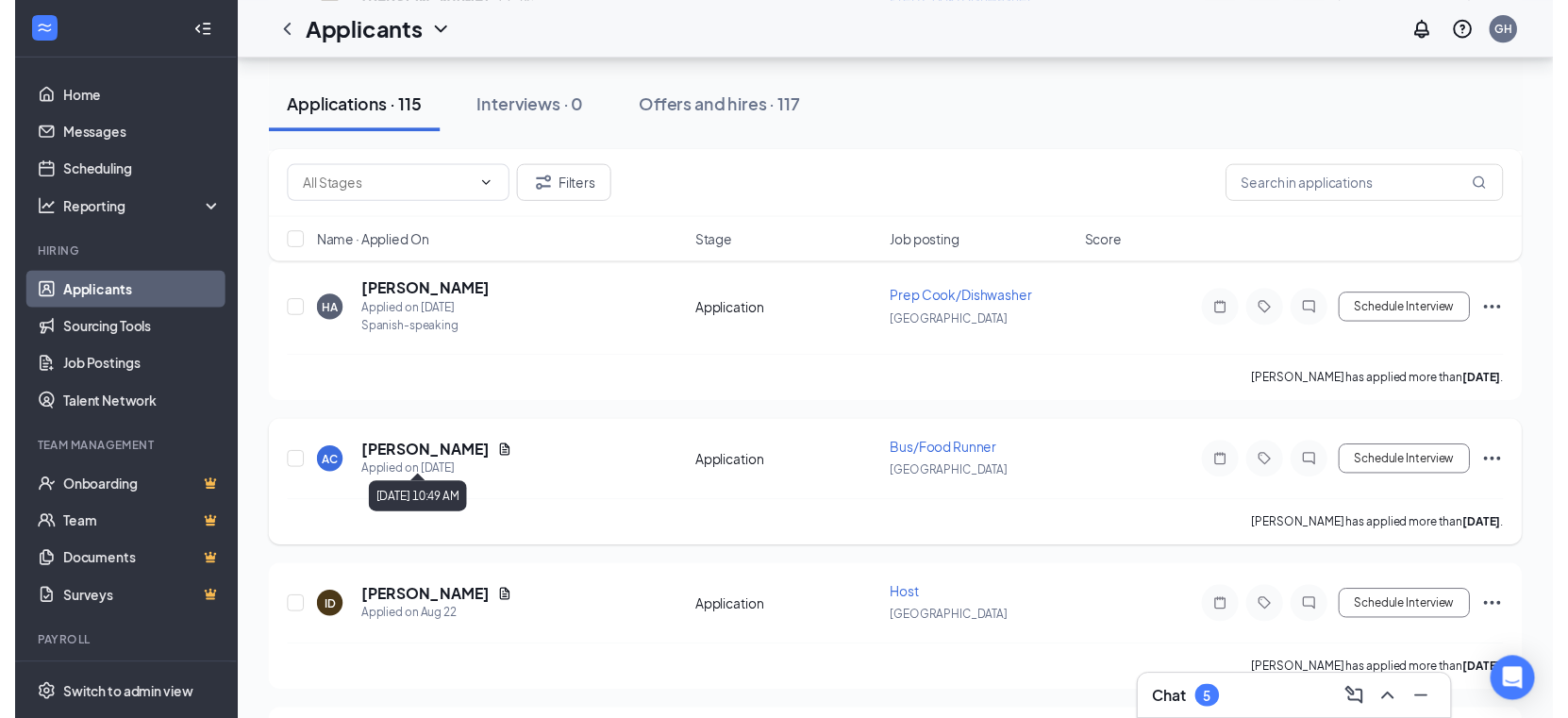
scroll to position [1132, 0]
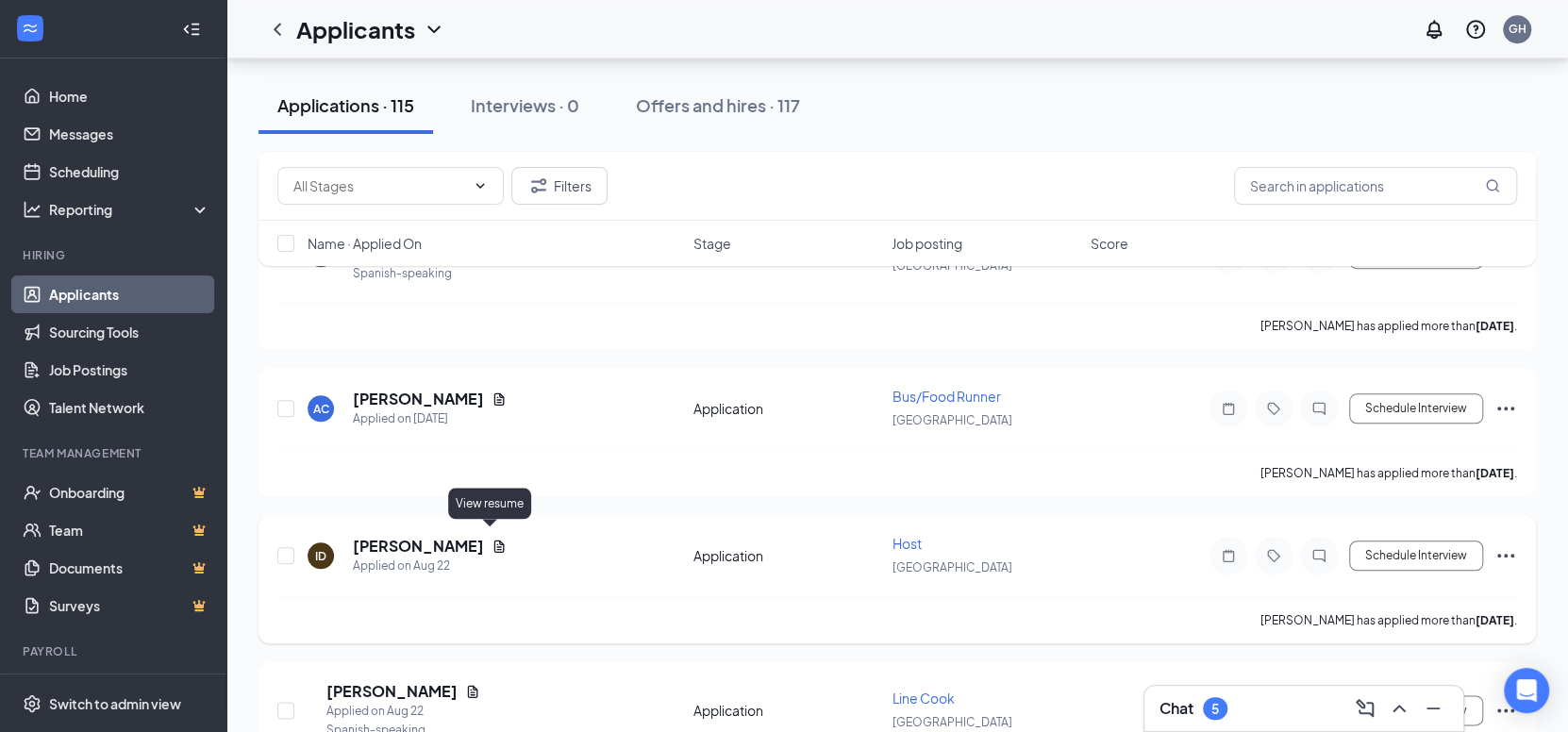
click at [494, 540] on icon "Document" at bounding box center [499, 546] width 10 height 12
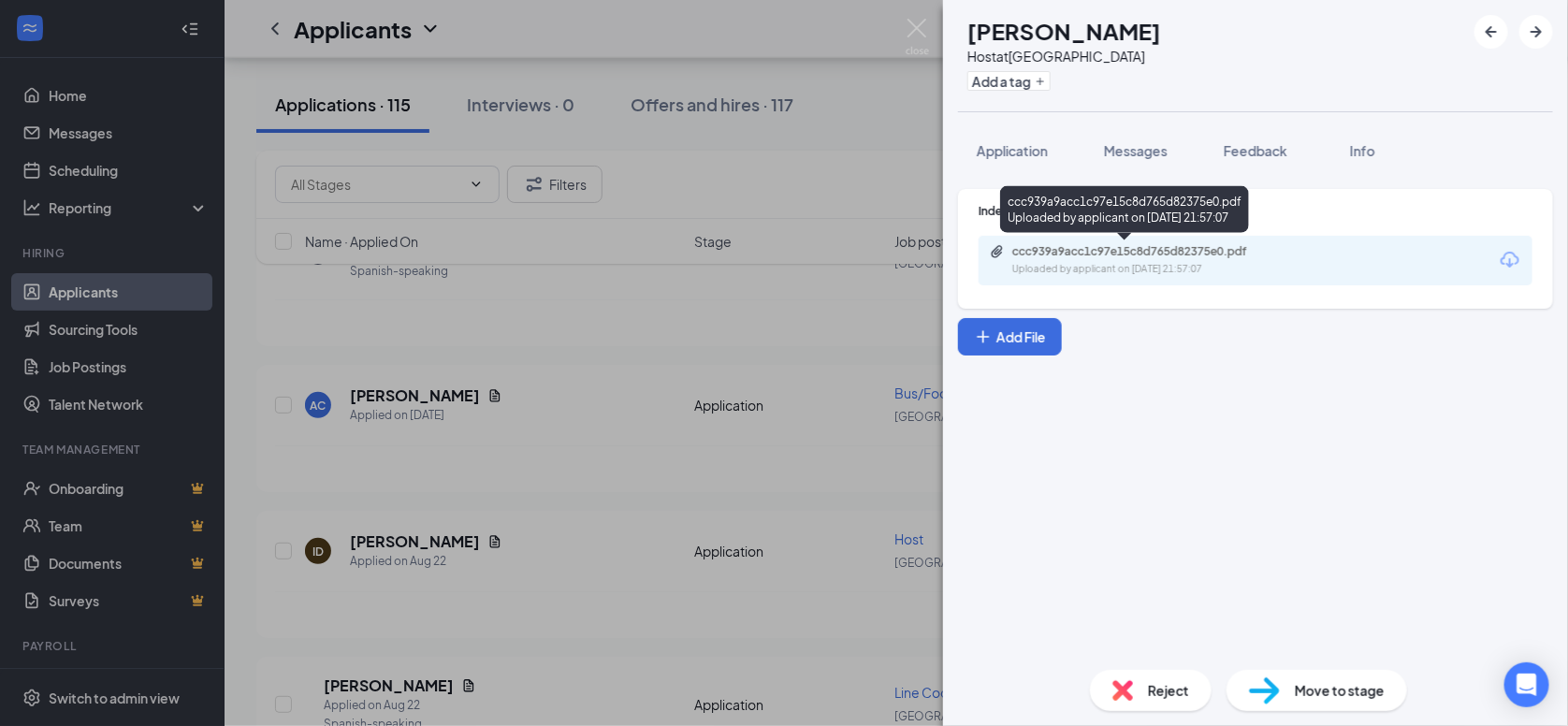
click at [1140, 262] on div "Uploaded by applicant on [DATE] 21:57:07" at bounding box center [1151, 269] width 280 height 15
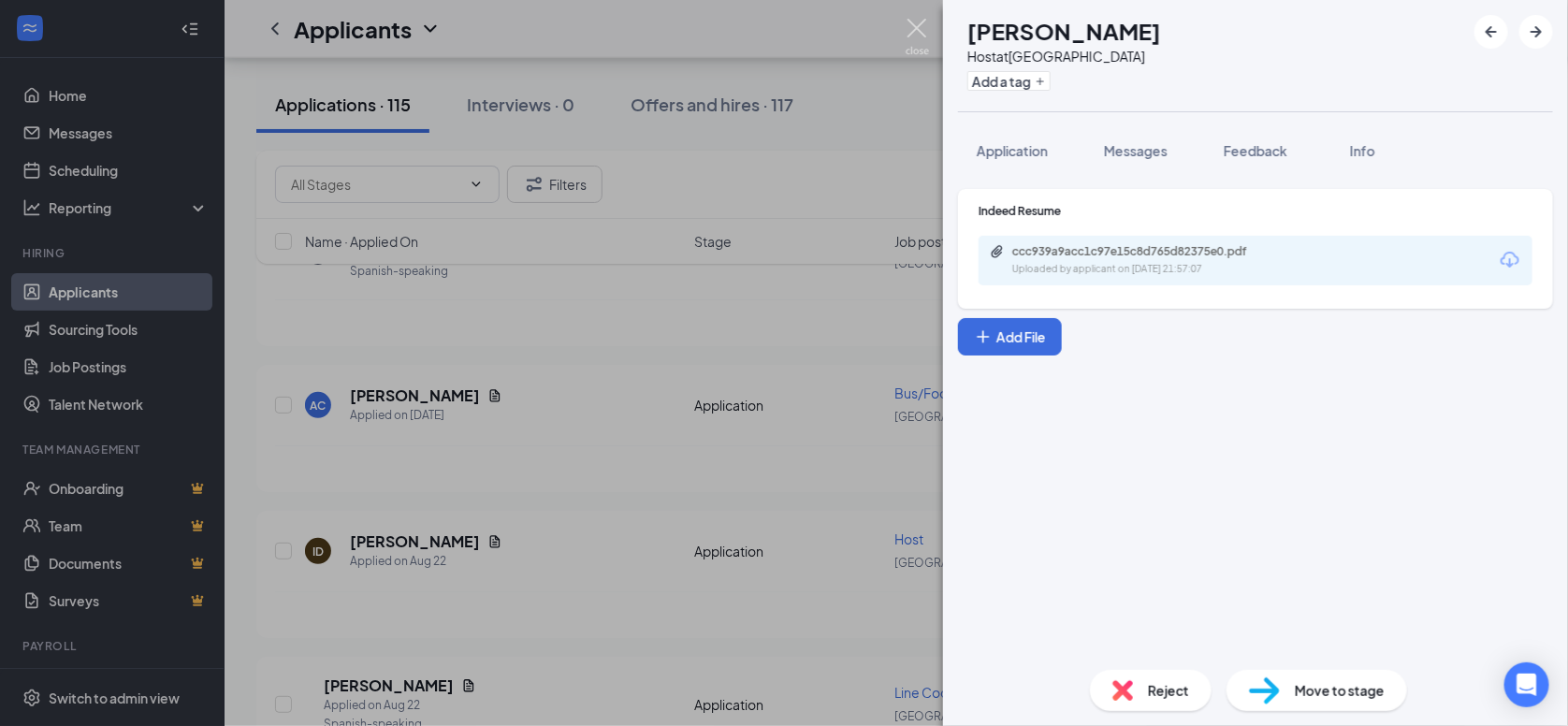
drag, startPoint x: 919, startPoint y: 21, endPoint x: 873, endPoint y: 144, distance: 131.3
click at [920, 21] on img at bounding box center [918, 37] width 24 height 37
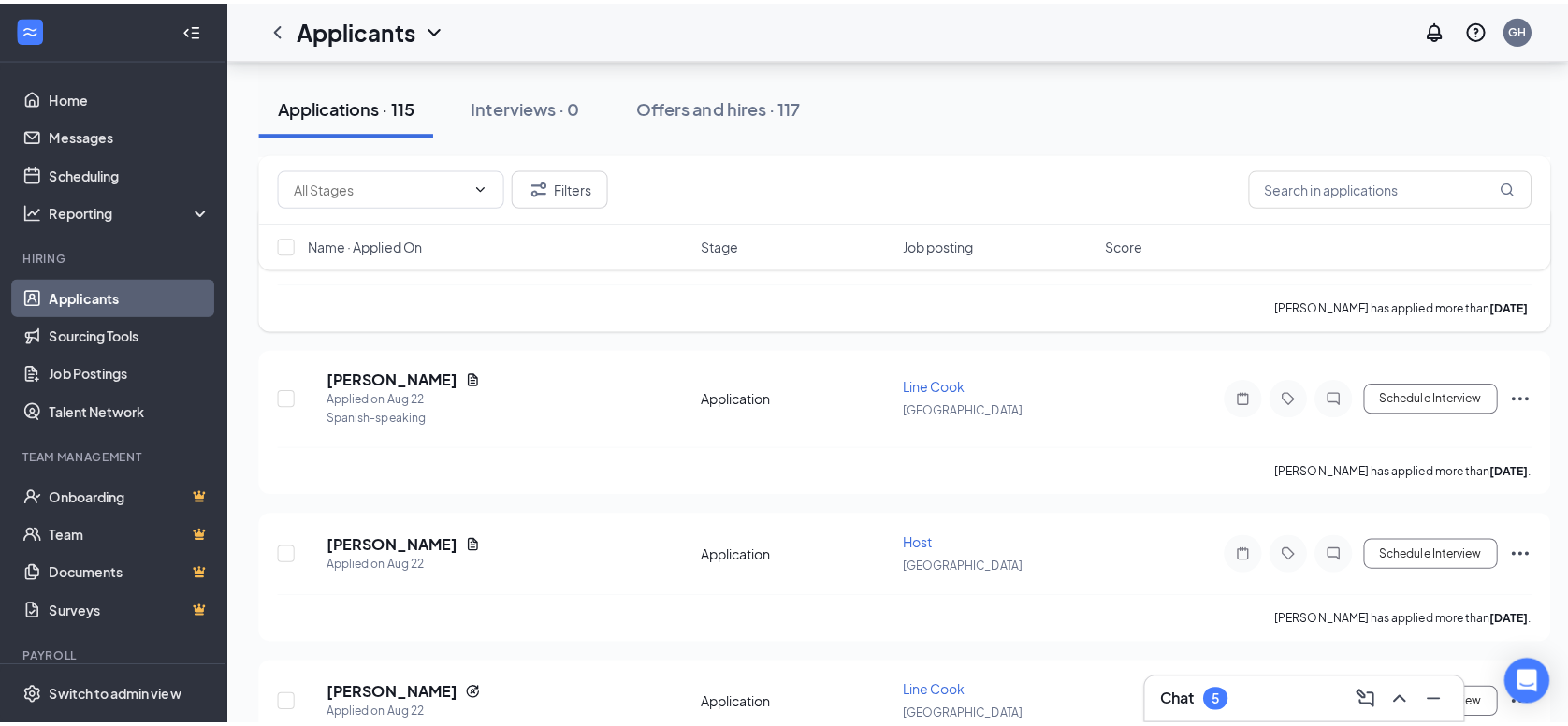
scroll to position [1583, 0]
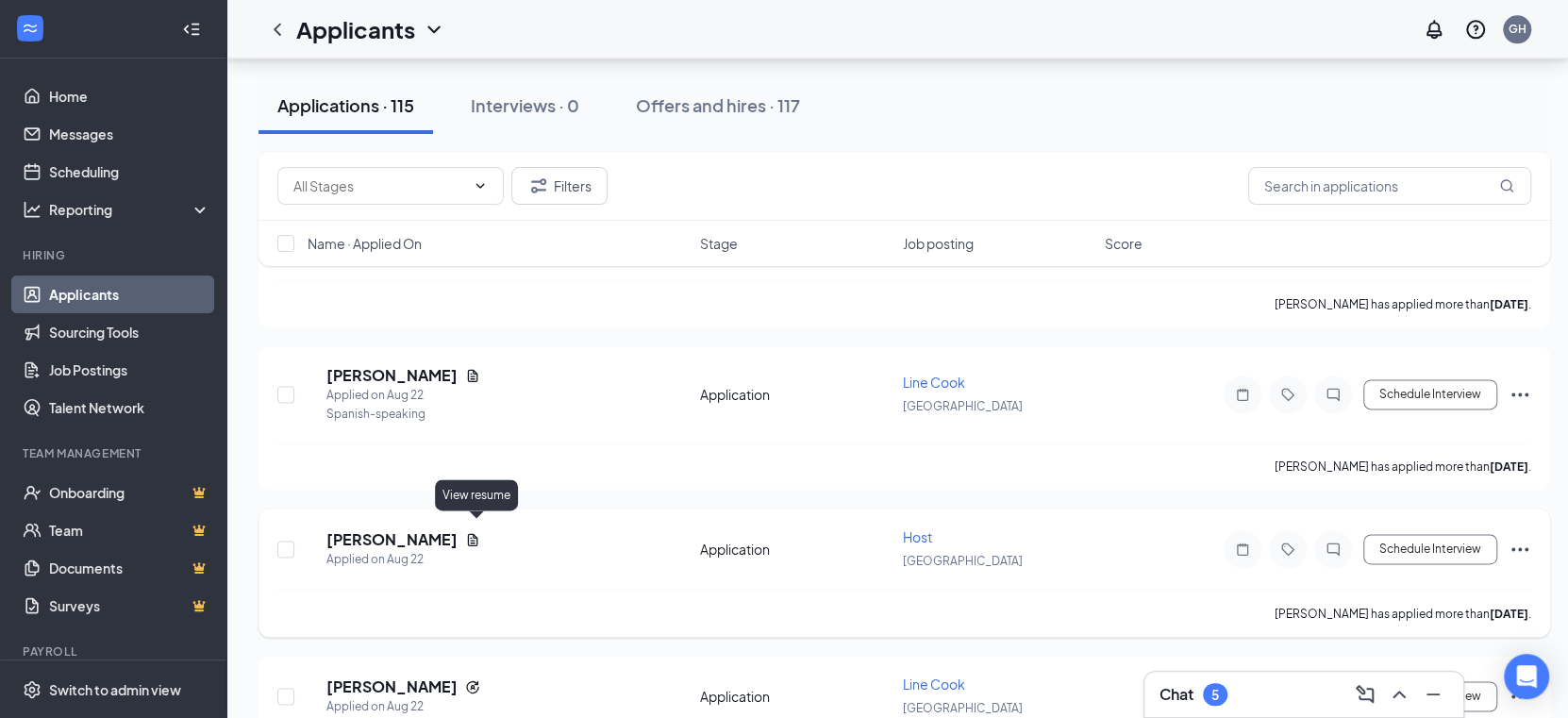
click at [472, 534] on icon "Document" at bounding box center [473, 540] width 10 height 12
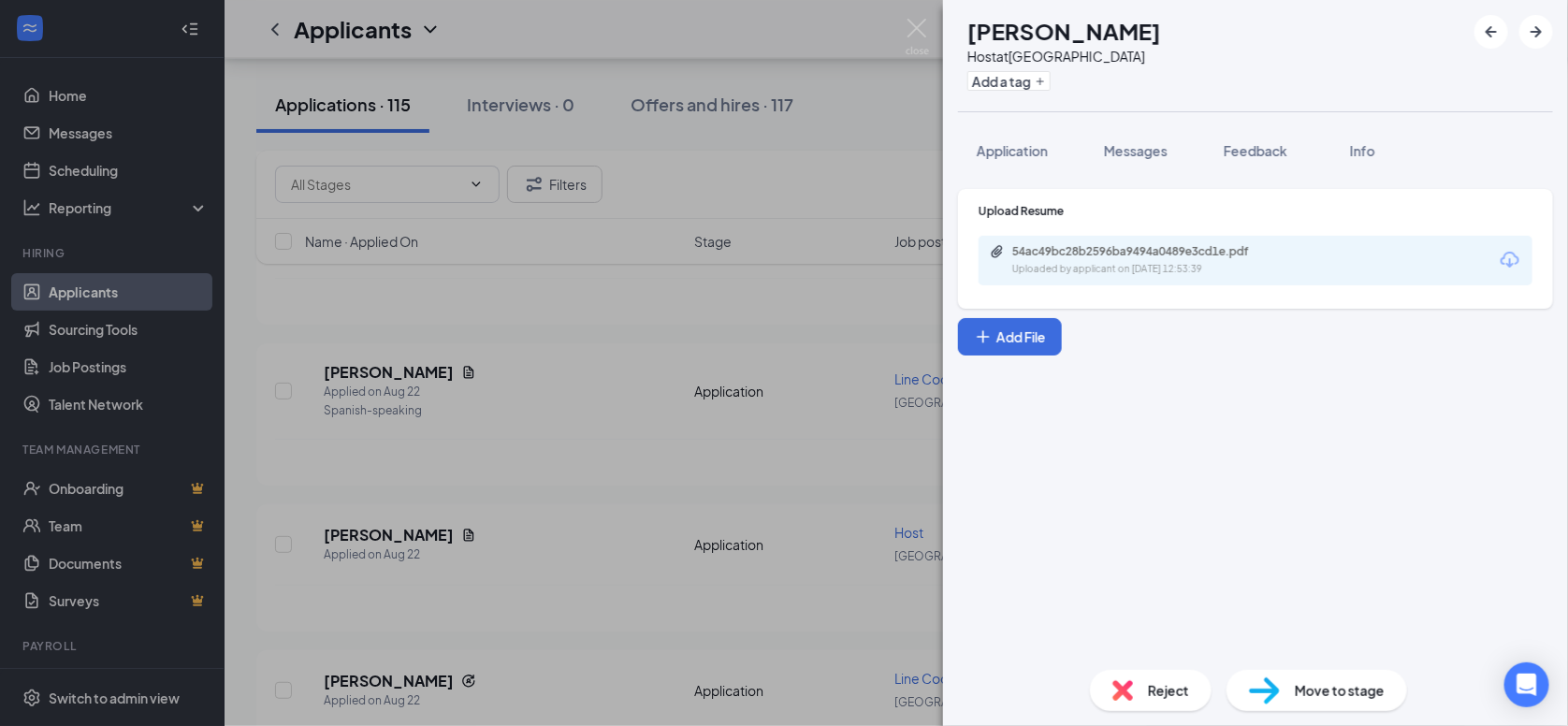
click at [1103, 240] on div "54ac49bc28b2596ba9494a0489e3cd1e.pdf Uploaded by applicant on [DATE] 12:53:39" at bounding box center [1254, 260] width 553 height 50
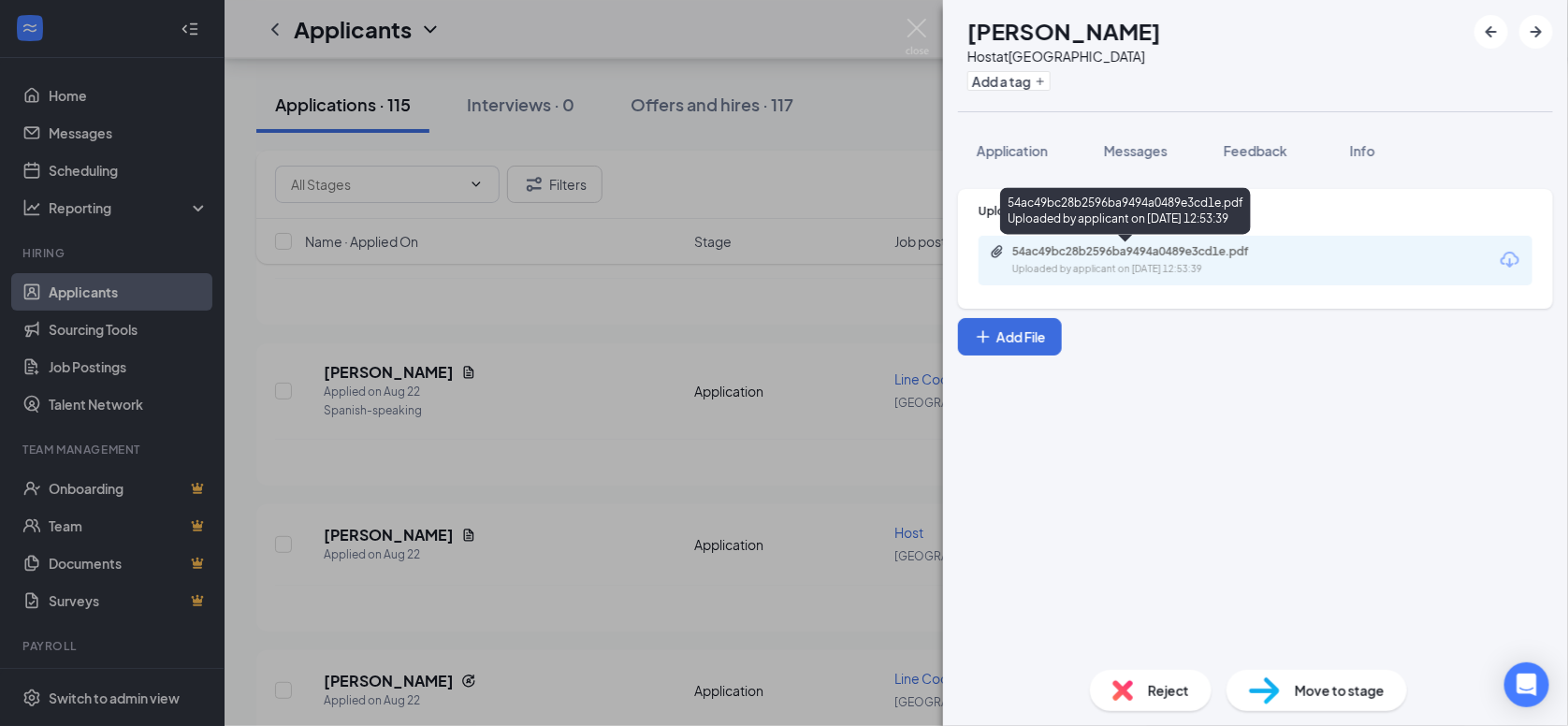
click at [1106, 259] on div "54ac49bc28b2596ba9494a0489e3cd1e.pdf Uploaded by applicant on [DATE] 12:53:39" at bounding box center [1141, 260] width 303 height 33
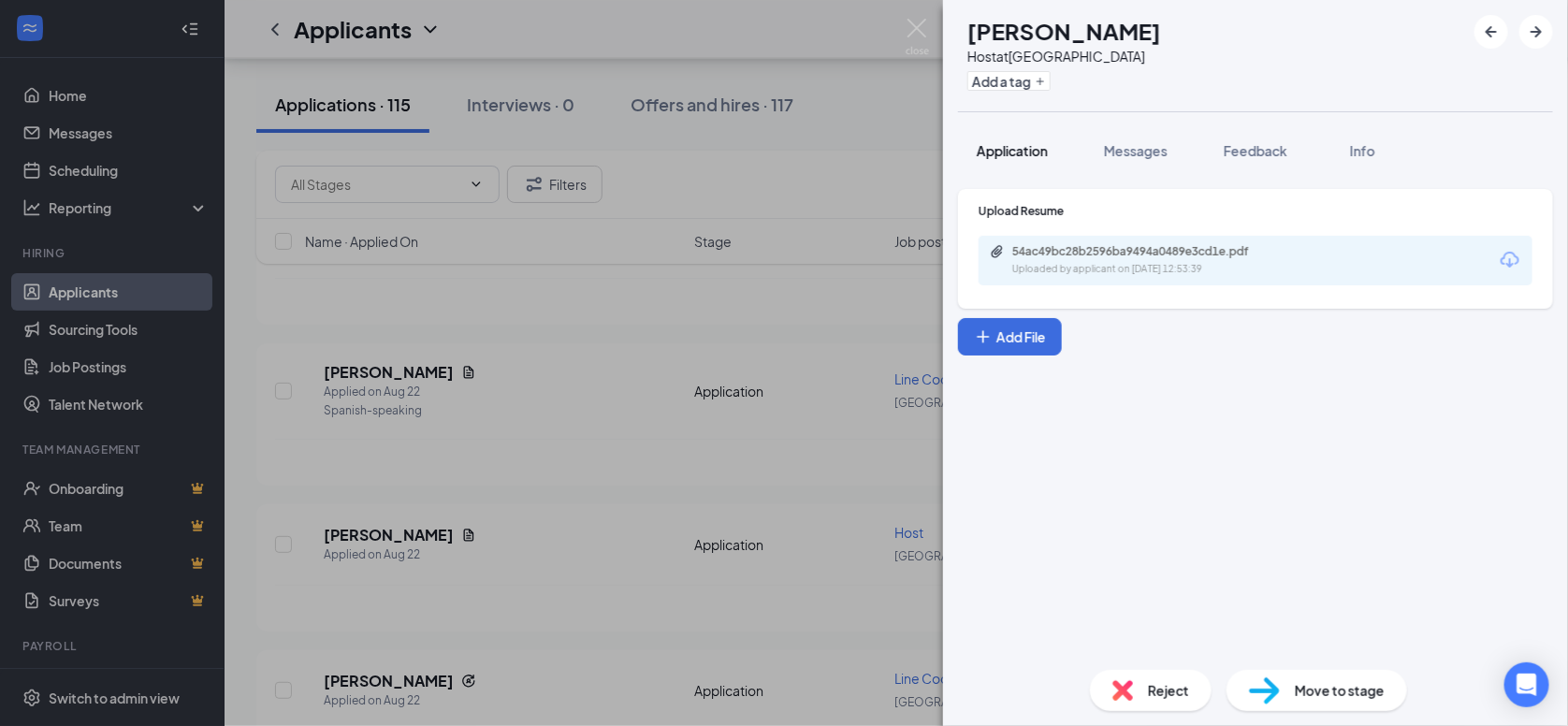
click at [1007, 147] on span "Application" at bounding box center [1012, 151] width 71 height 17
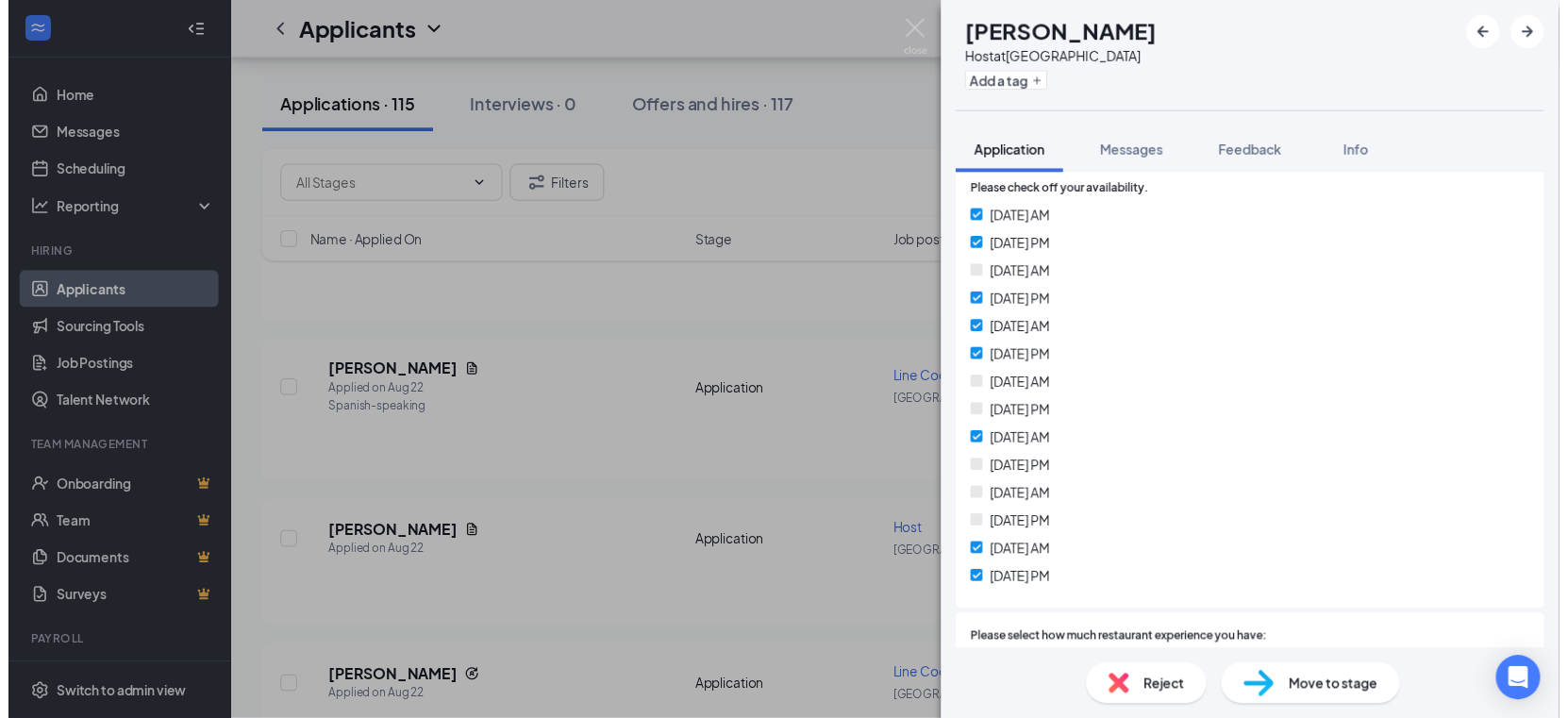
scroll to position [856, 0]
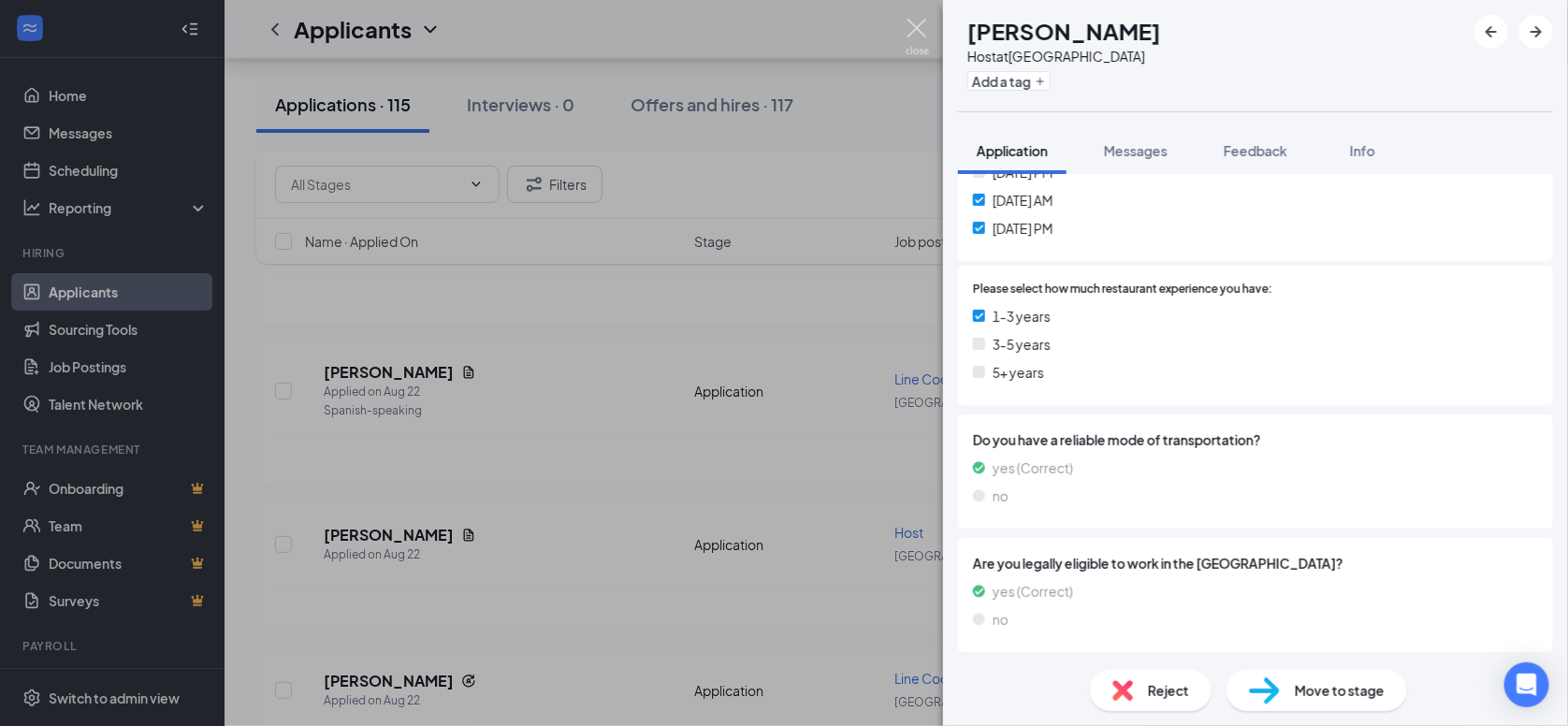
click at [909, 20] on img at bounding box center [918, 37] width 24 height 37
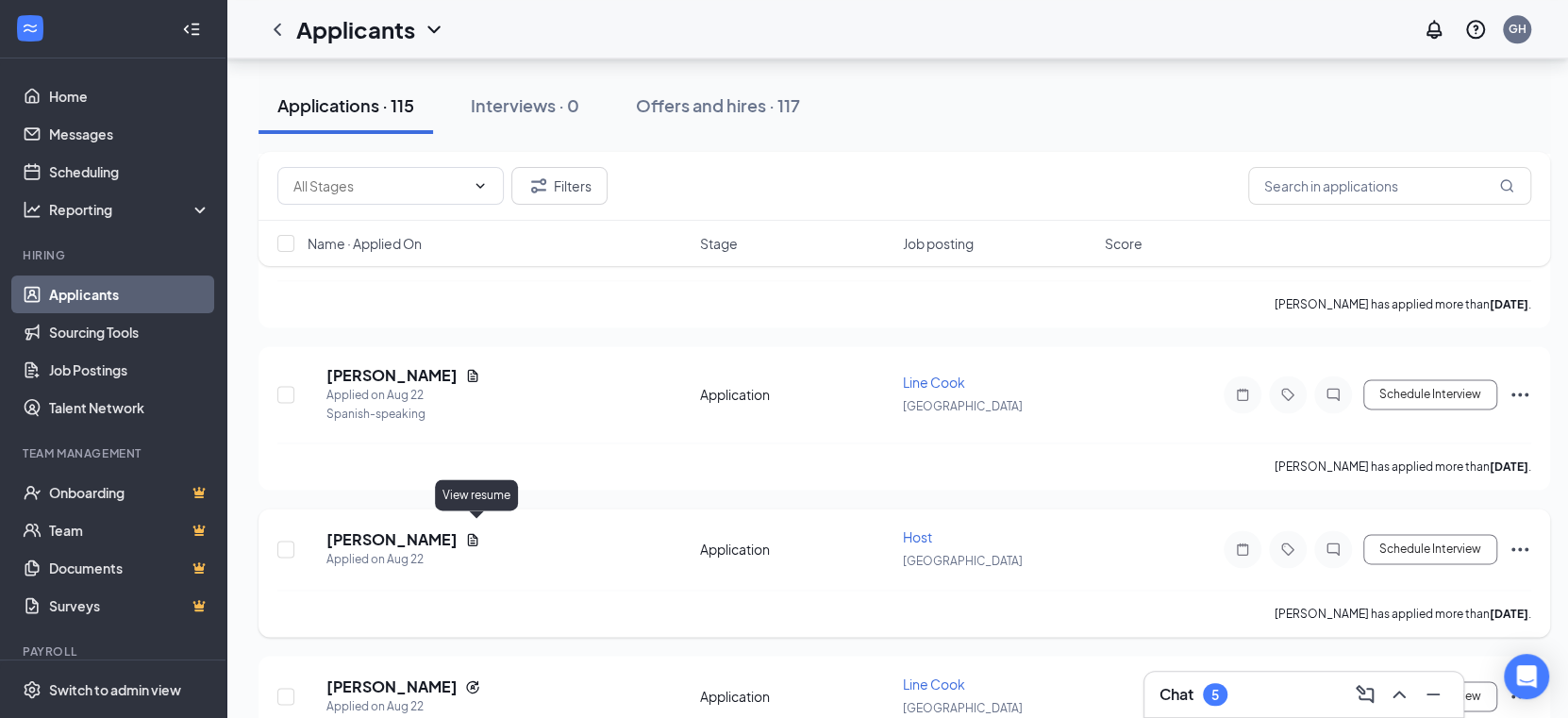
click at [478, 534] on icon "Document" at bounding box center [473, 540] width 10 height 12
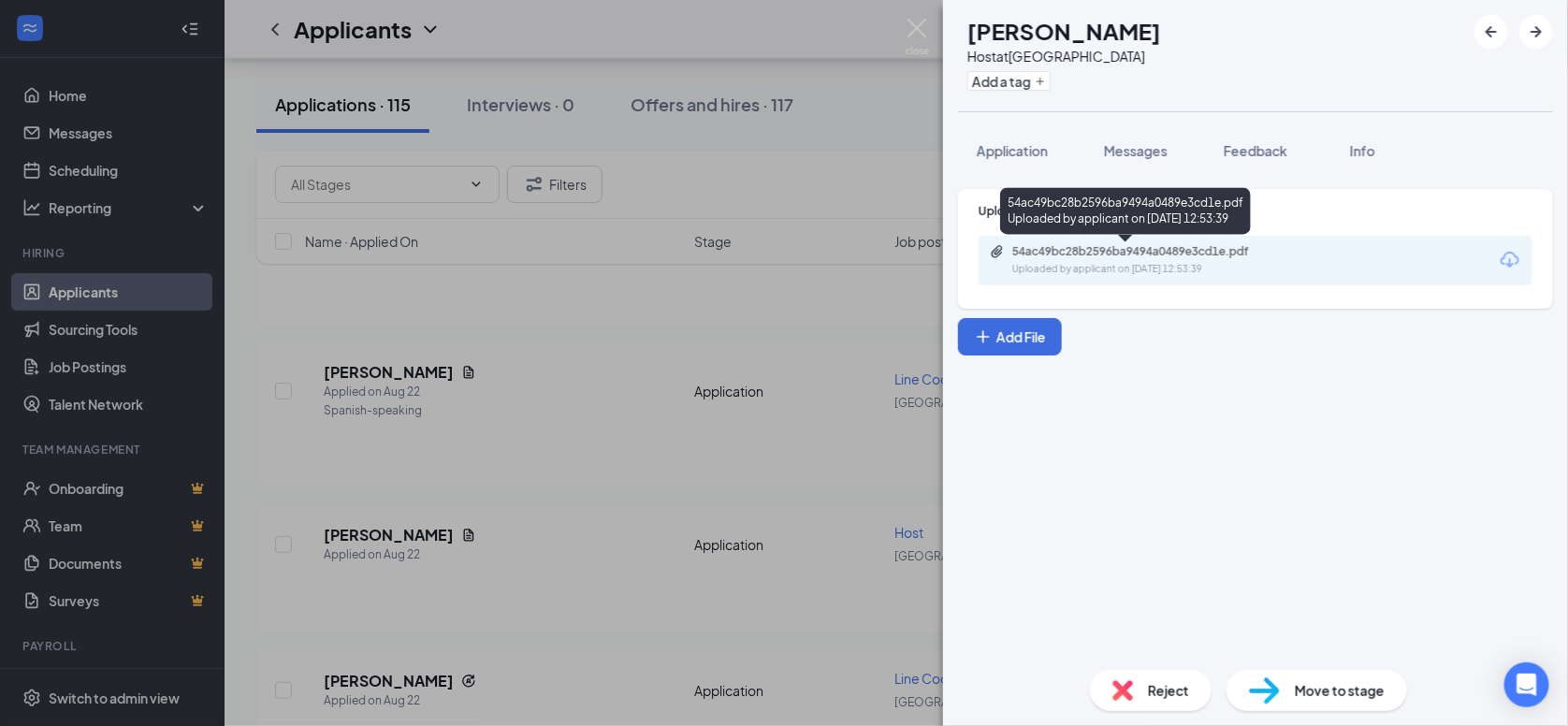
click at [1096, 259] on div "54ac49bc28b2596ba9494a0489e3cd1e.pdf Uploaded by applicant on [DATE] 12:53:39" at bounding box center [1141, 260] width 303 height 33
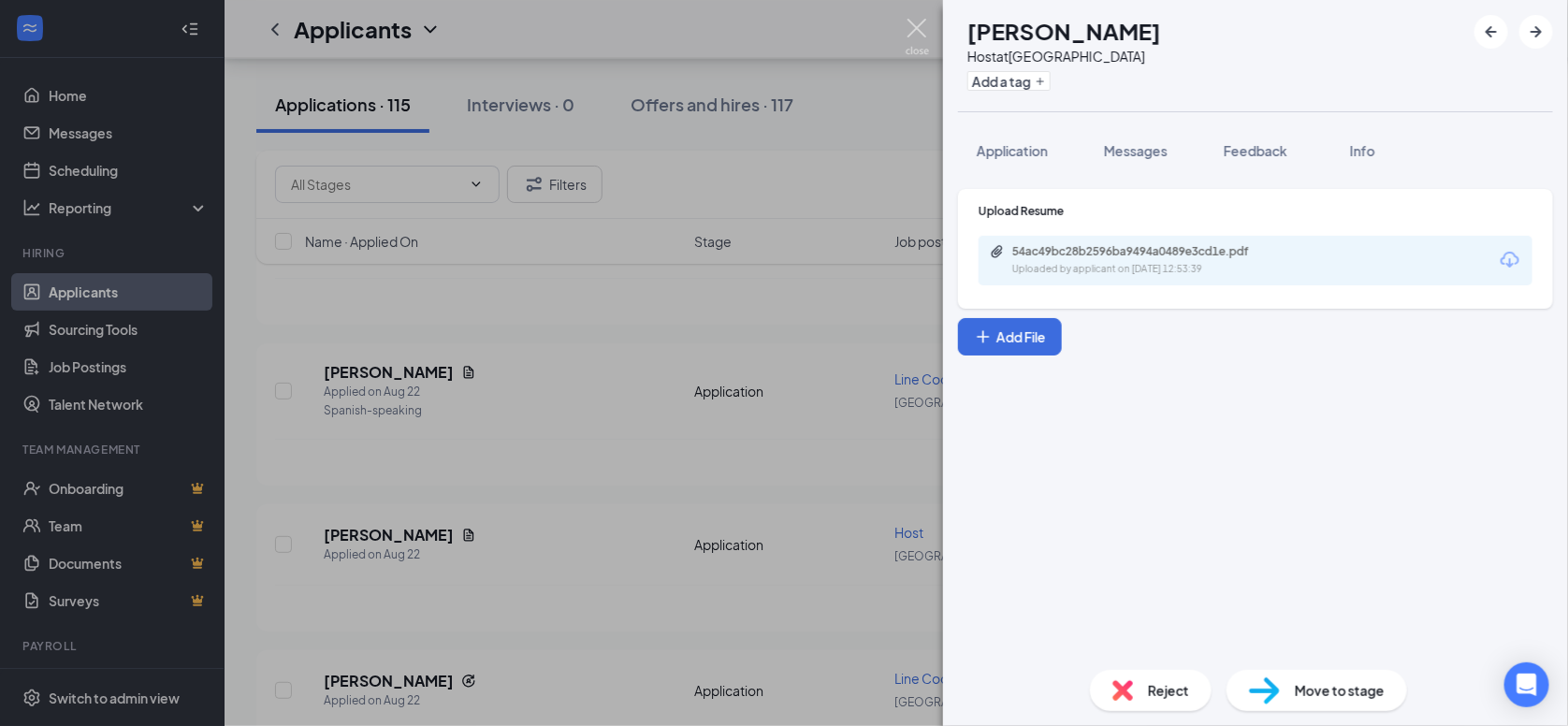
click at [916, 24] on img at bounding box center [918, 37] width 24 height 37
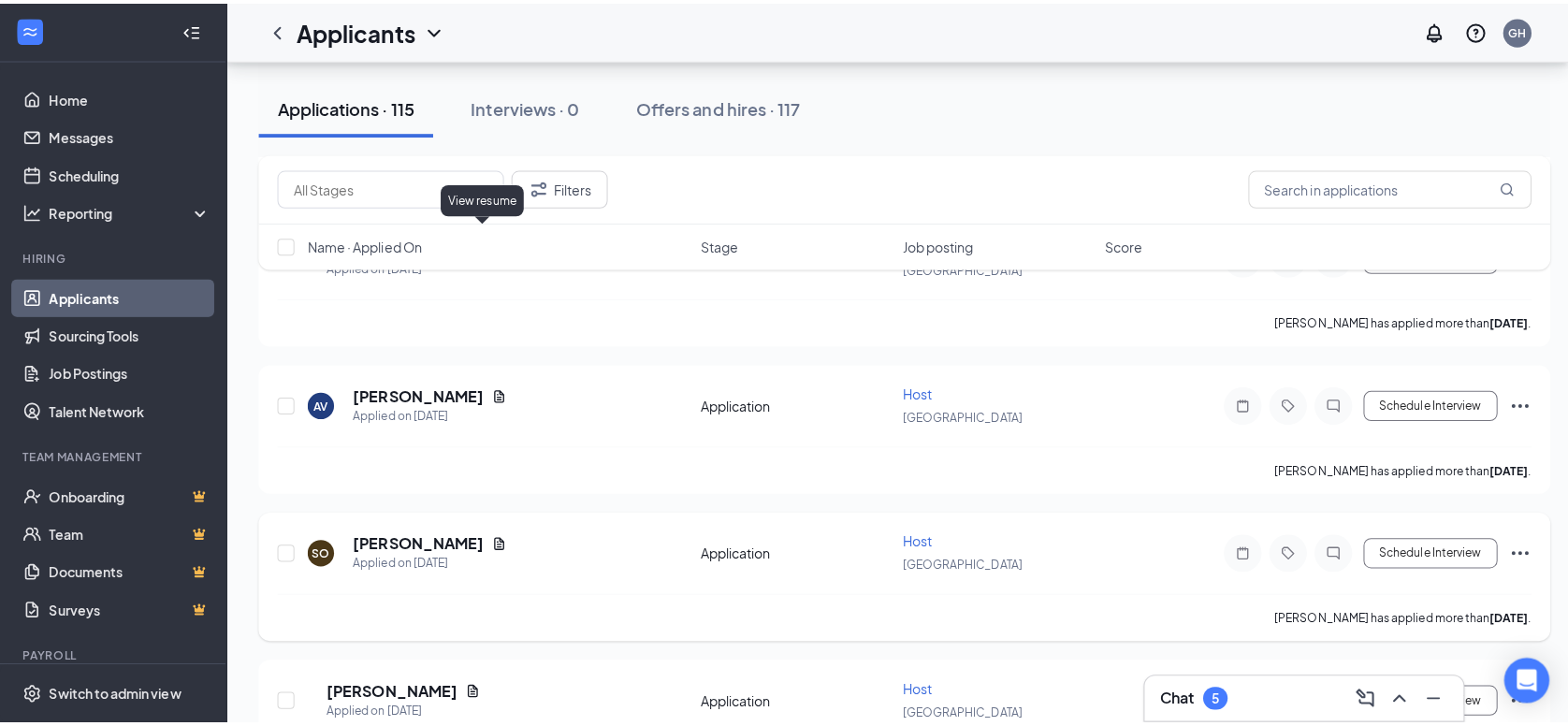
scroll to position [2332, 0]
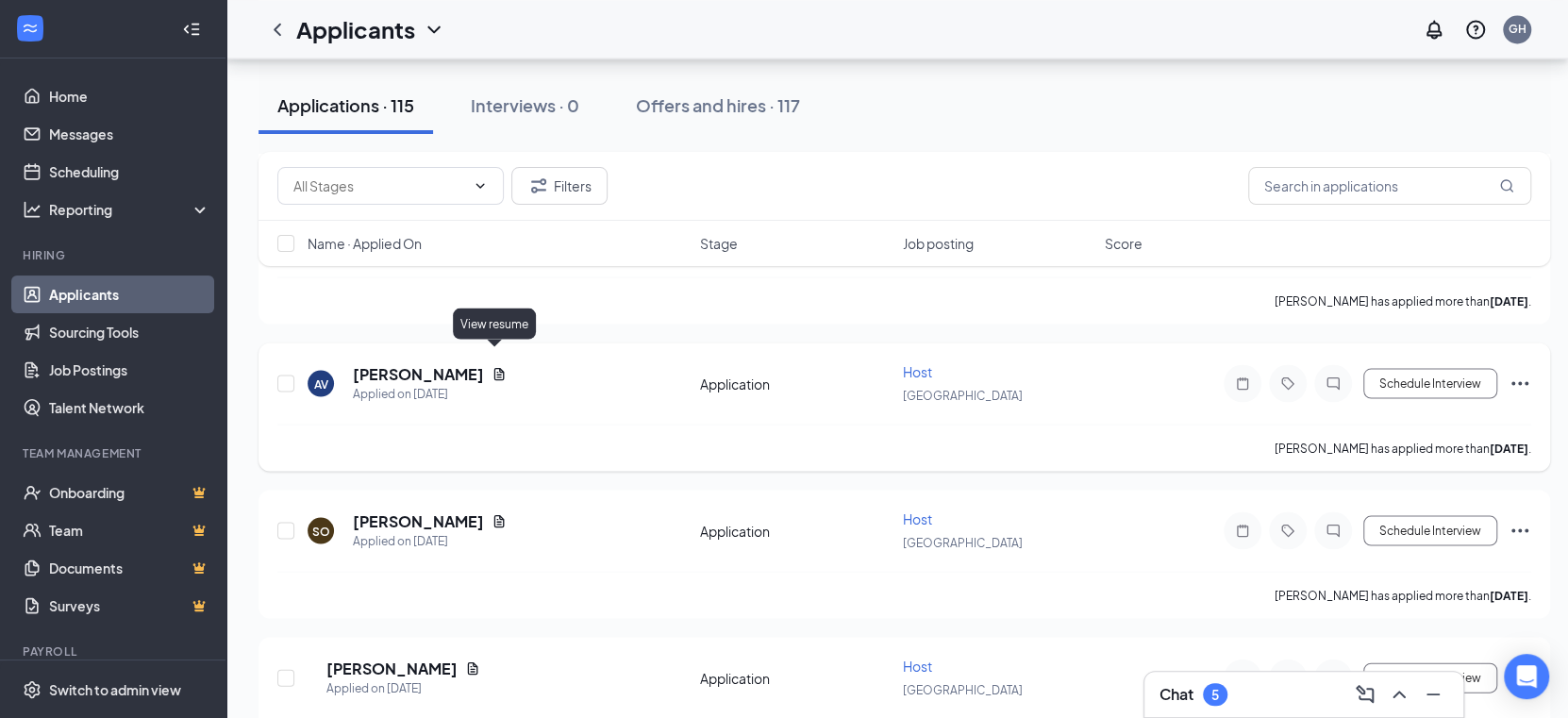
click at [493, 366] on icon "Document" at bounding box center [498, 373] width 15 height 15
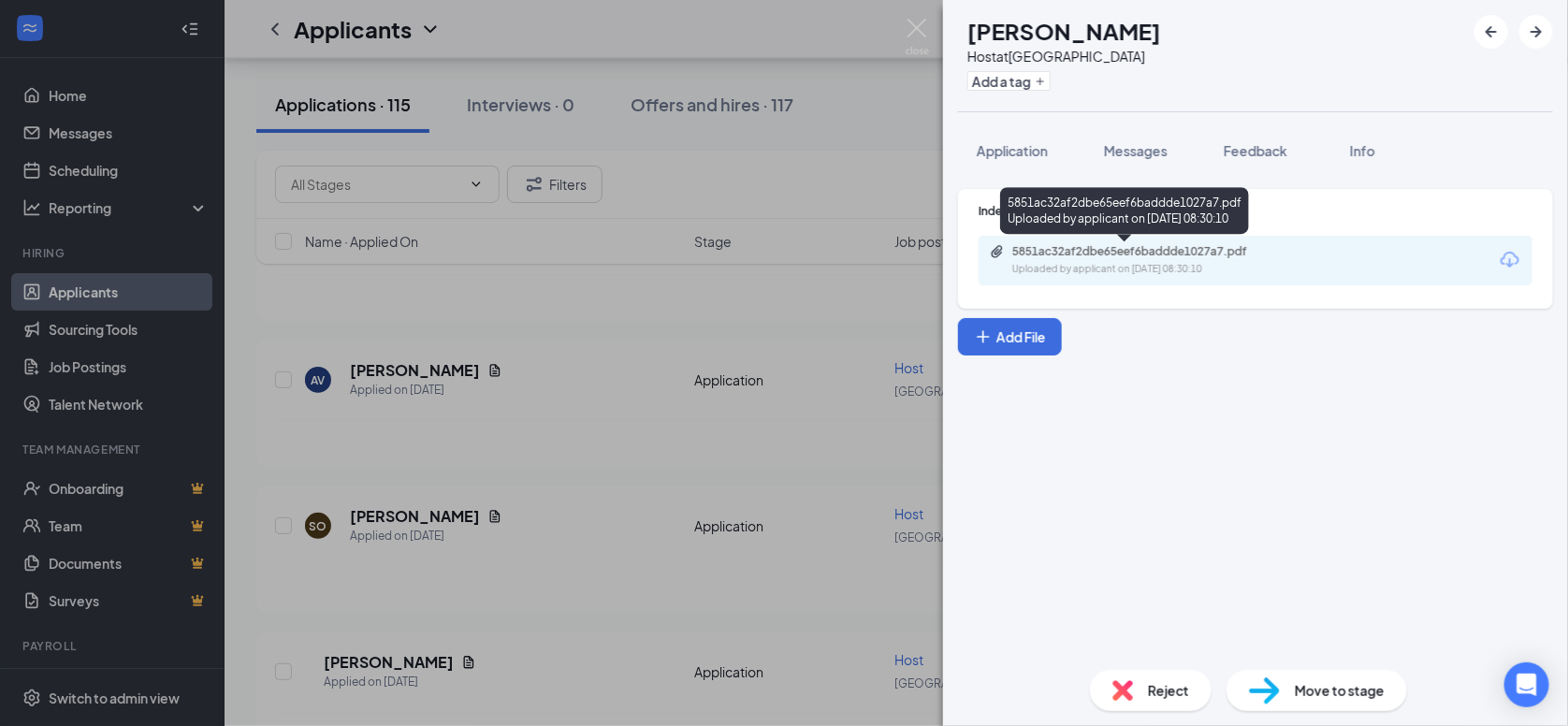
click at [1131, 259] on div "5851ac32af2dbe65eef6baddde1027a7.pdf Uploaded by applicant on [DATE] 08:30:10" at bounding box center [1141, 260] width 303 height 33
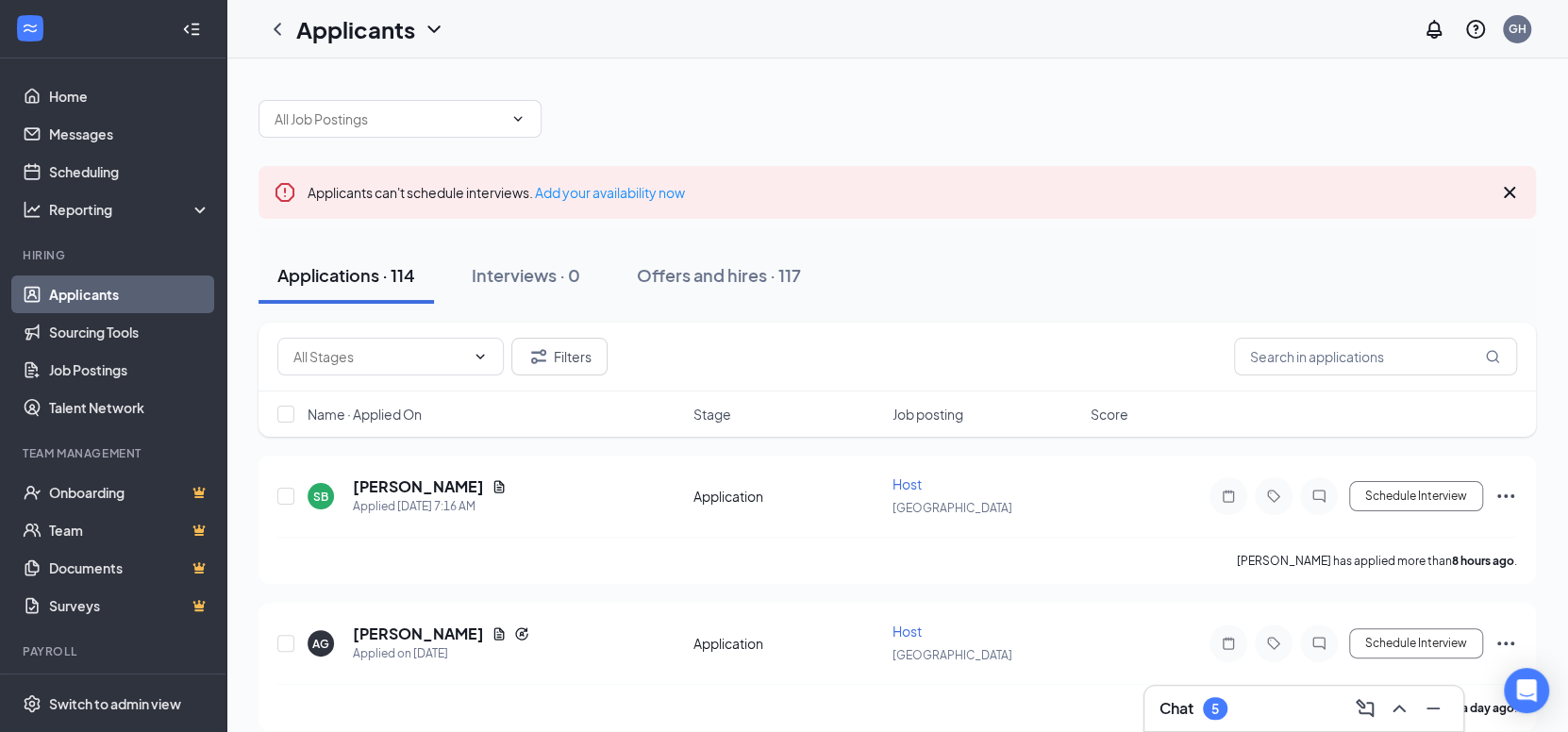
click at [1189, 717] on h3 "Chat" at bounding box center [1176, 708] width 34 height 21
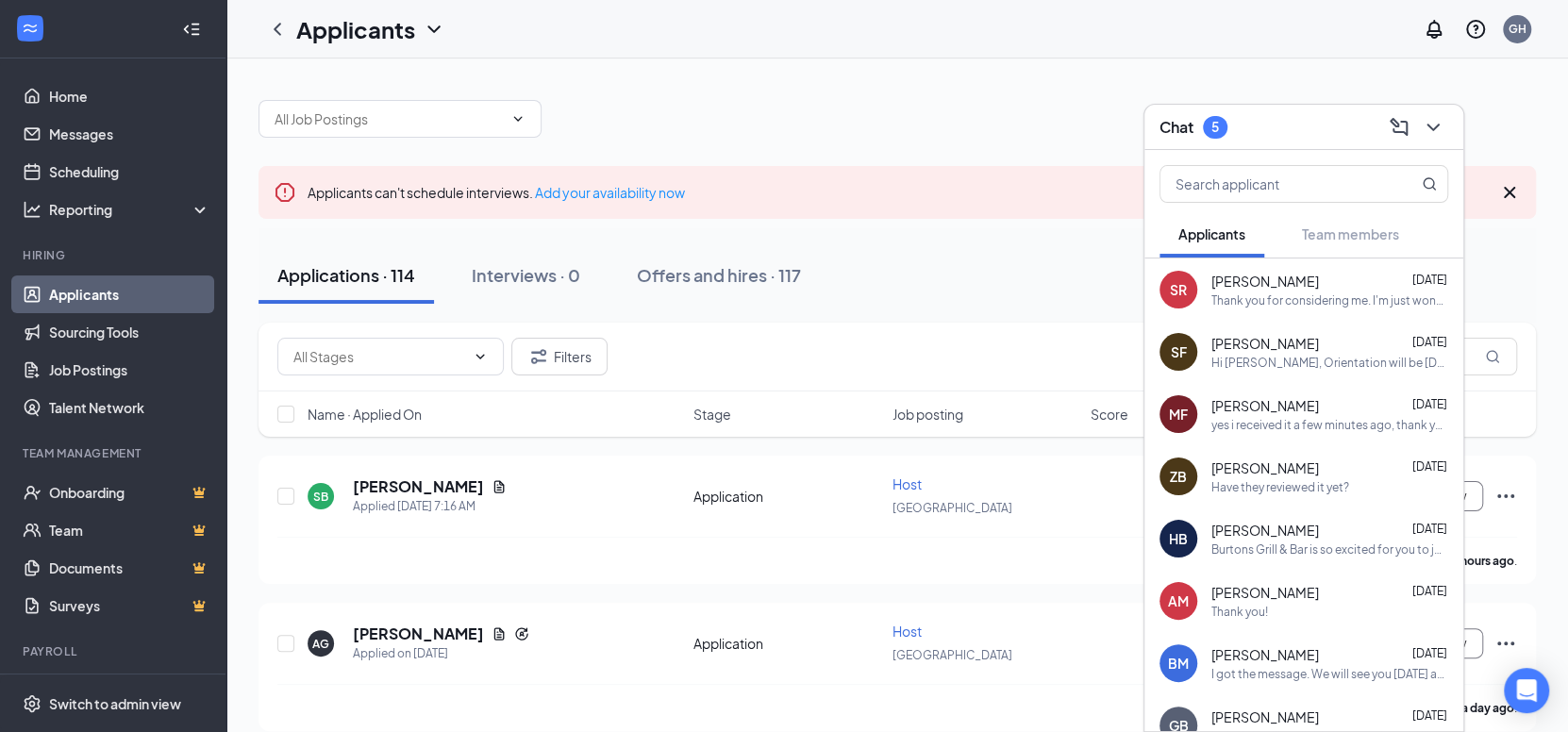
click at [1342, 296] on div "Thank you for considering me. I'm just wondering the status of my application. …" at bounding box center [1329, 301] width 237 height 16
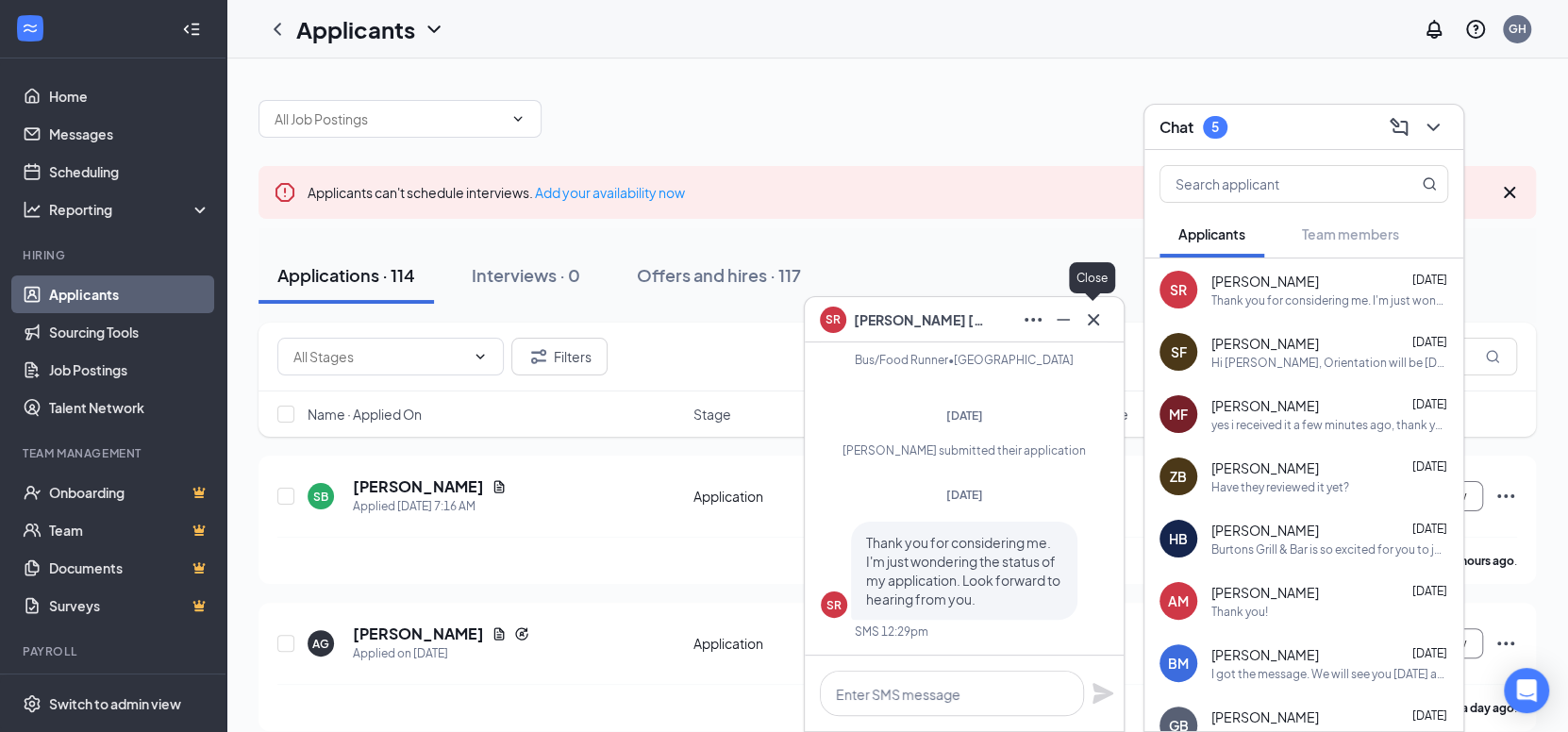
click at [1092, 323] on icon "Cross" at bounding box center [1094, 320] width 23 height 23
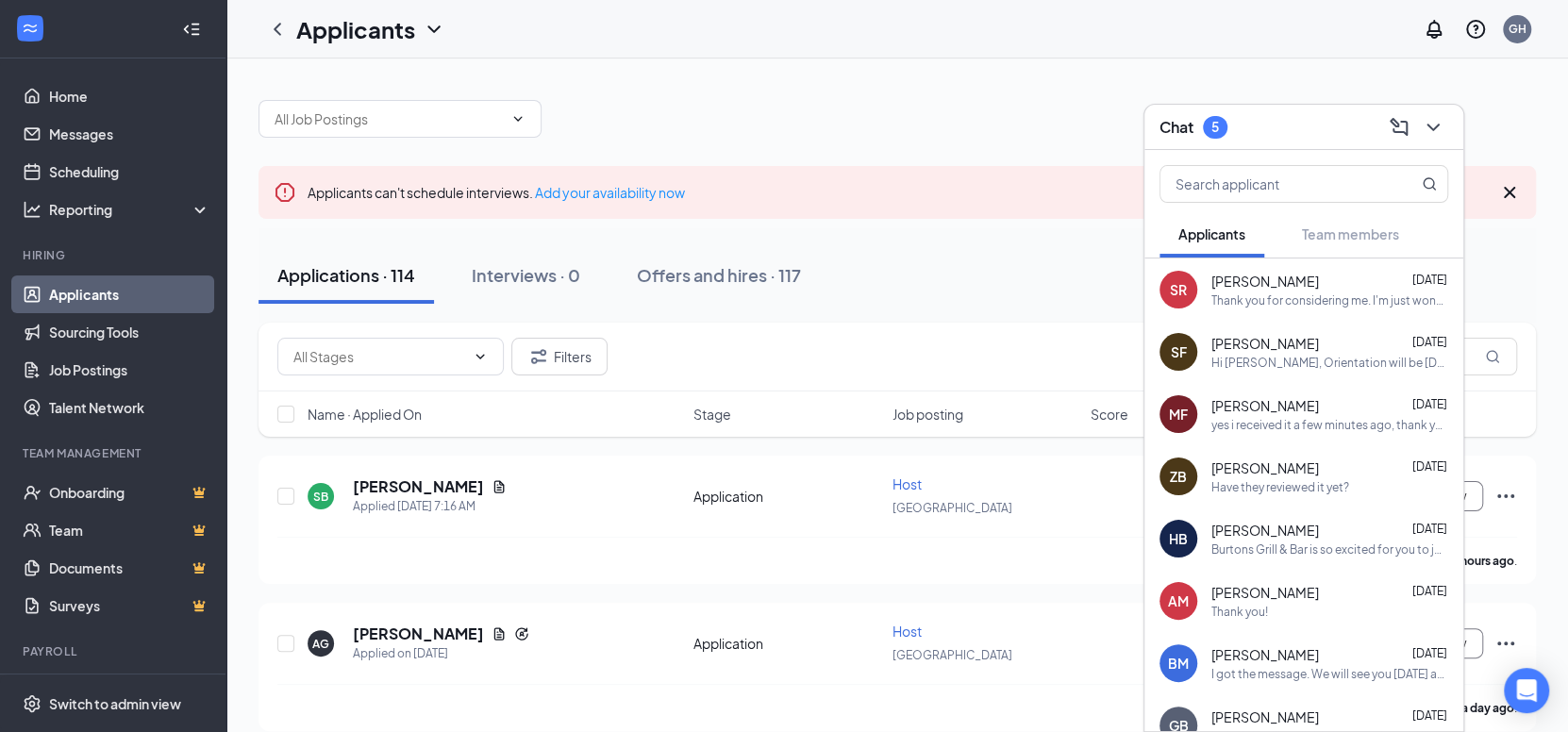
click at [1319, 489] on div "Have they reviewed it yet?" at bounding box center [1280, 487] width 138 height 16
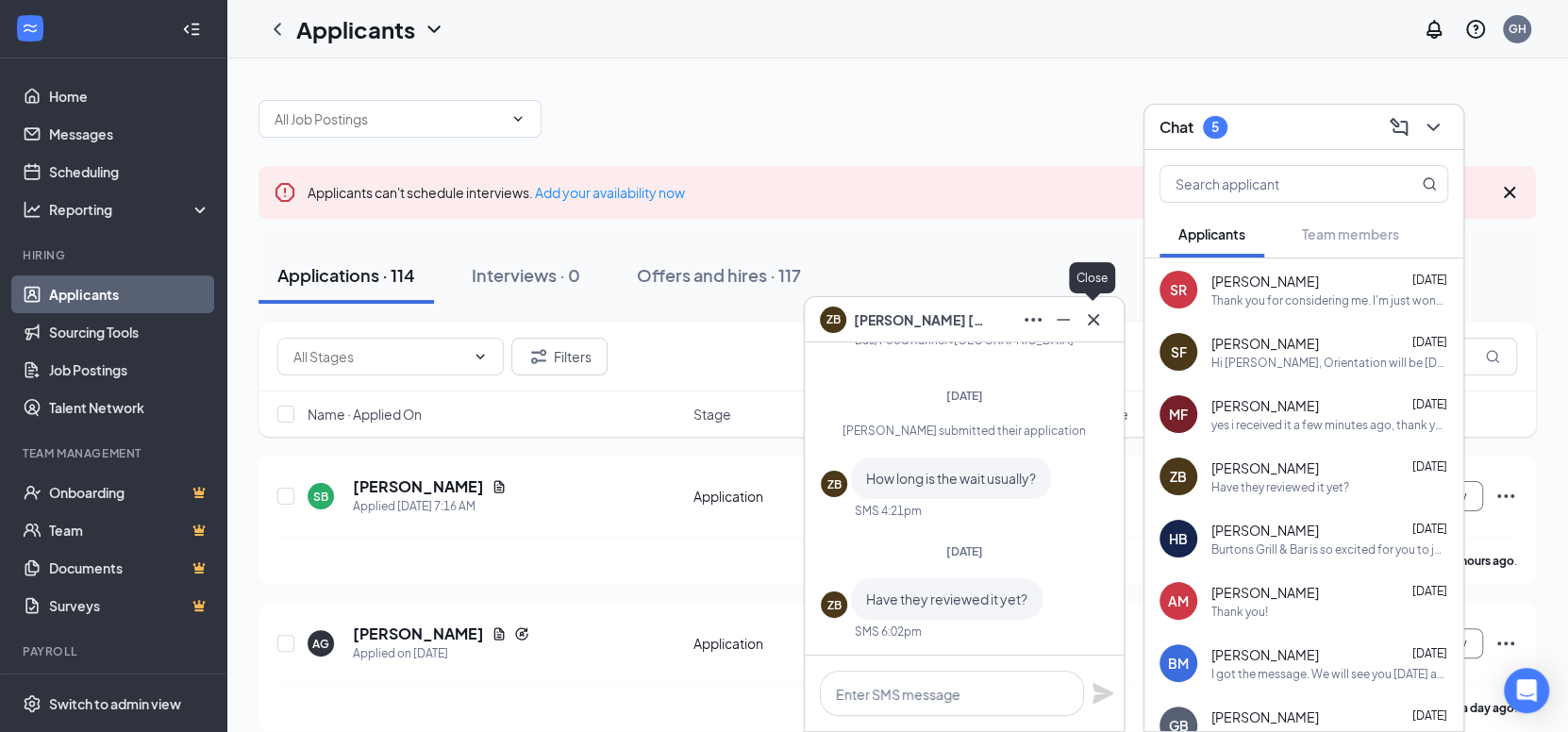
click at [1098, 319] on icon "Cross" at bounding box center [1094, 320] width 23 height 23
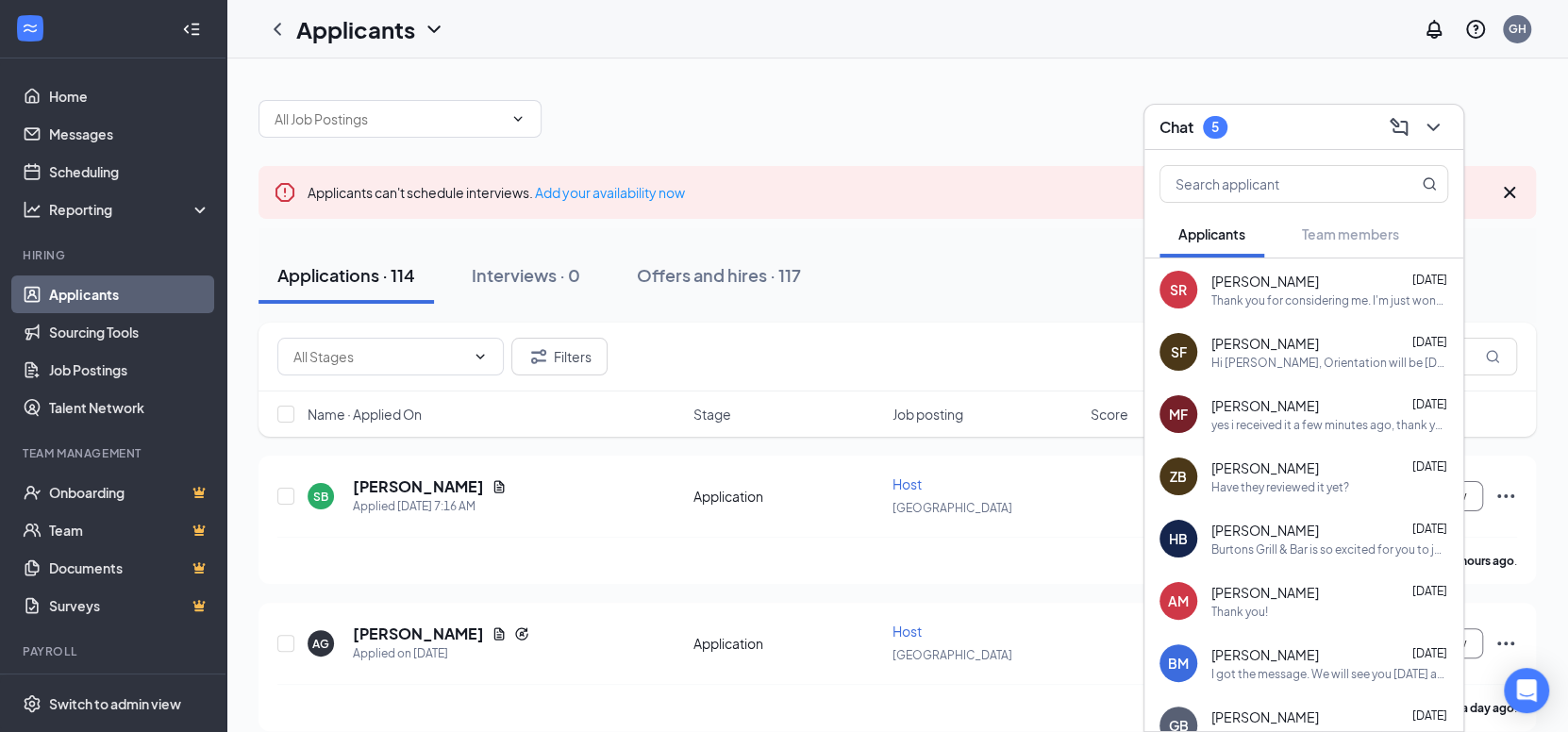
scroll to position [188, 0]
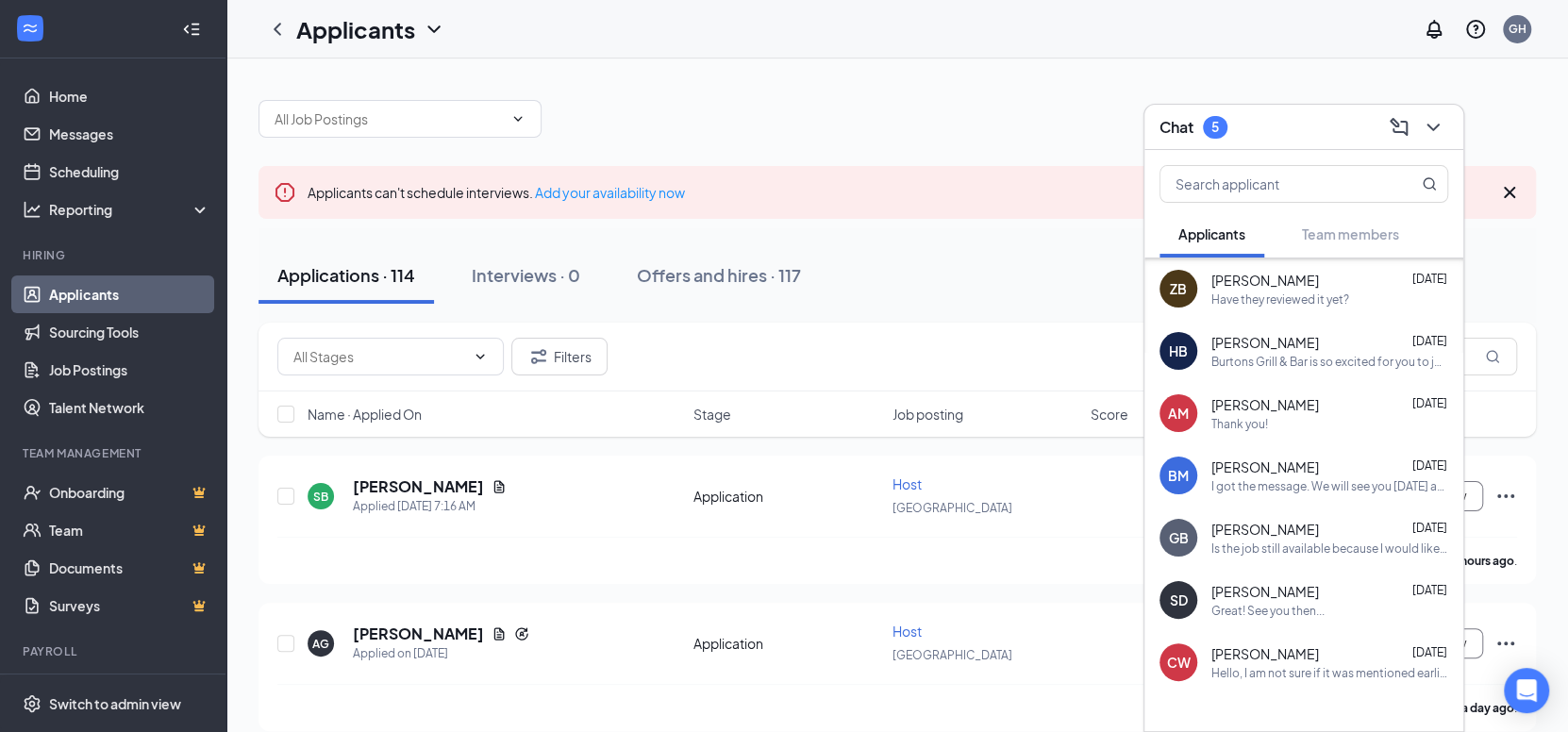
click at [1280, 595] on span "[PERSON_NAME]" at bounding box center [1265, 591] width 108 height 19
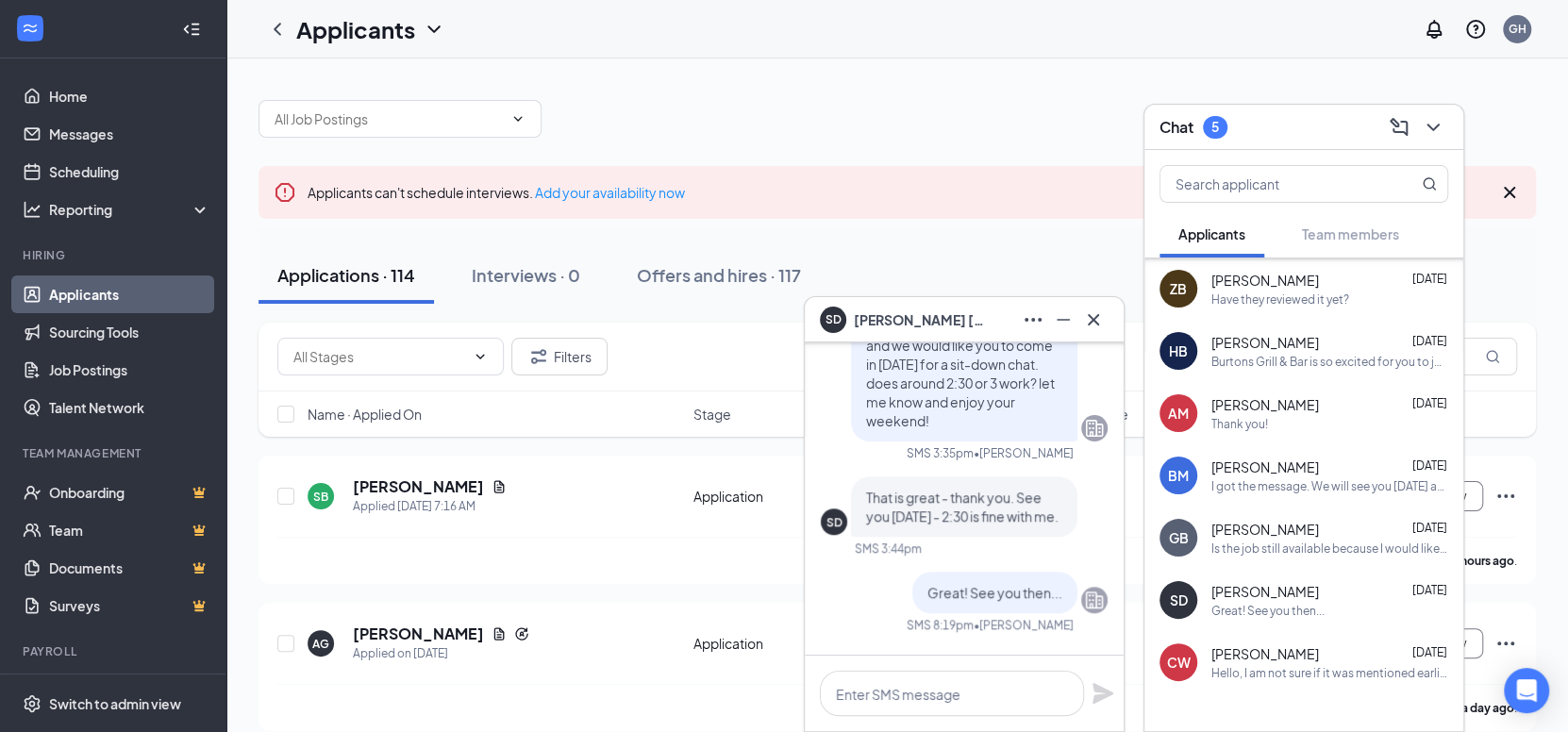
scroll to position [-188, 0]
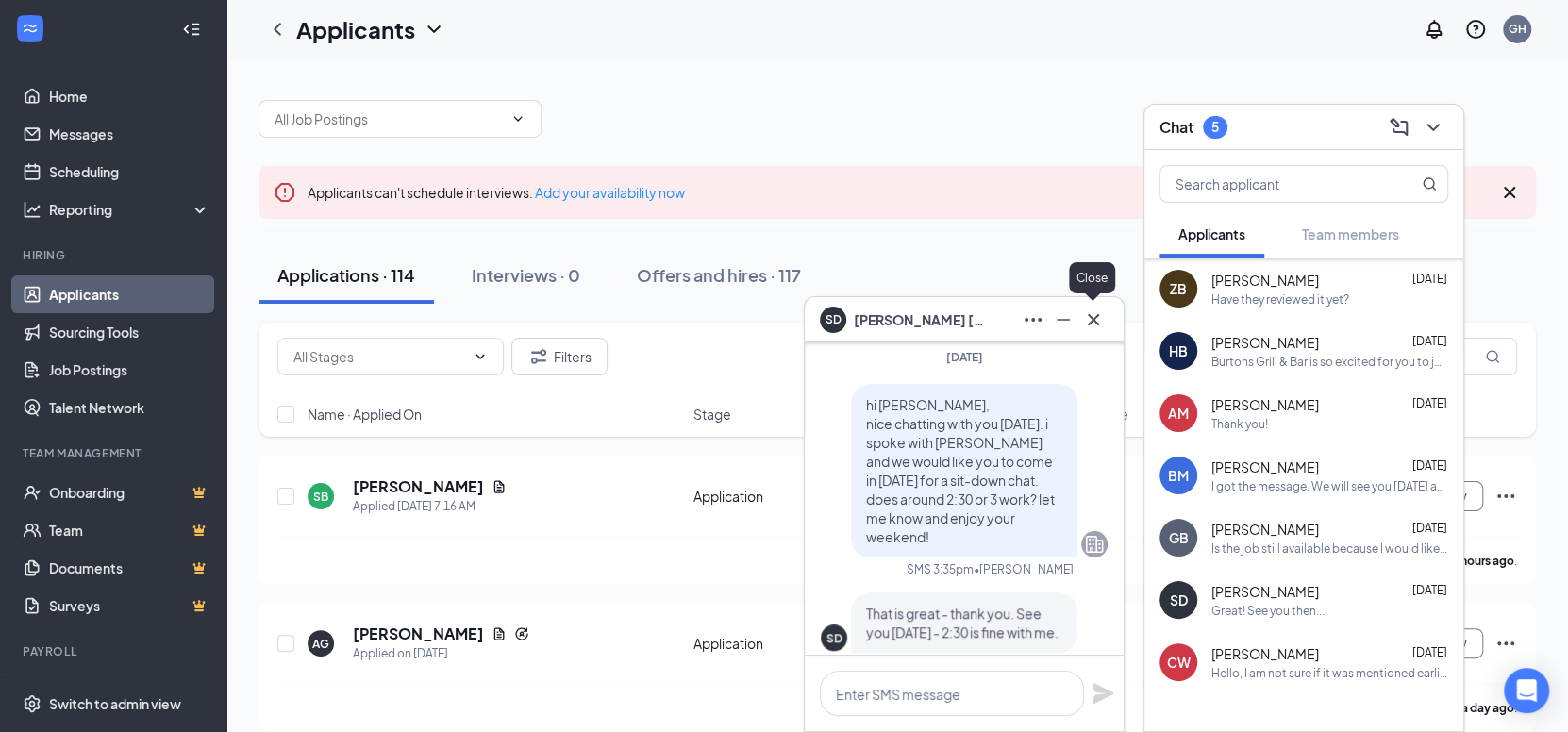
click at [1103, 313] on icon "Cross" at bounding box center [1094, 320] width 23 height 23
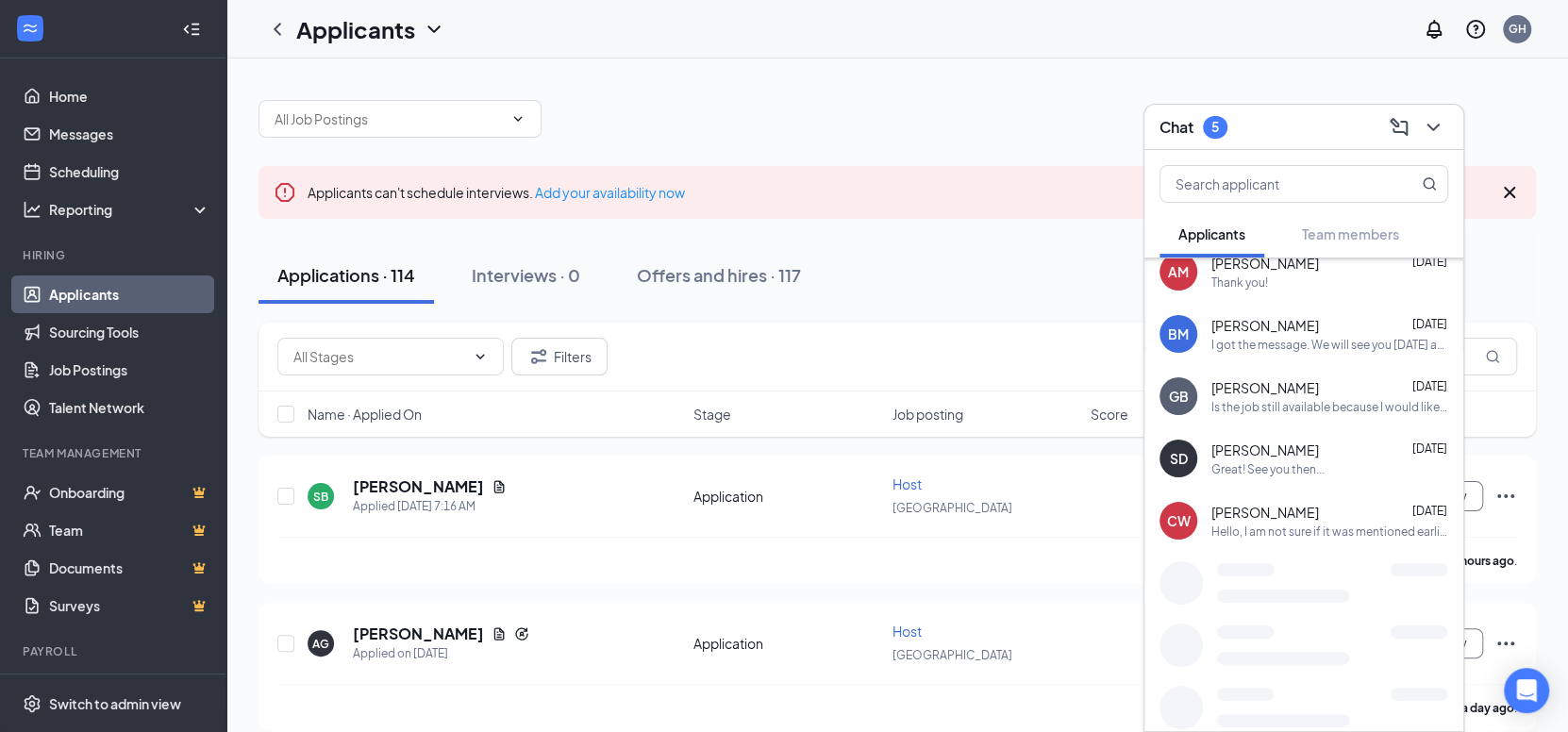
scroll to position [338, 0]
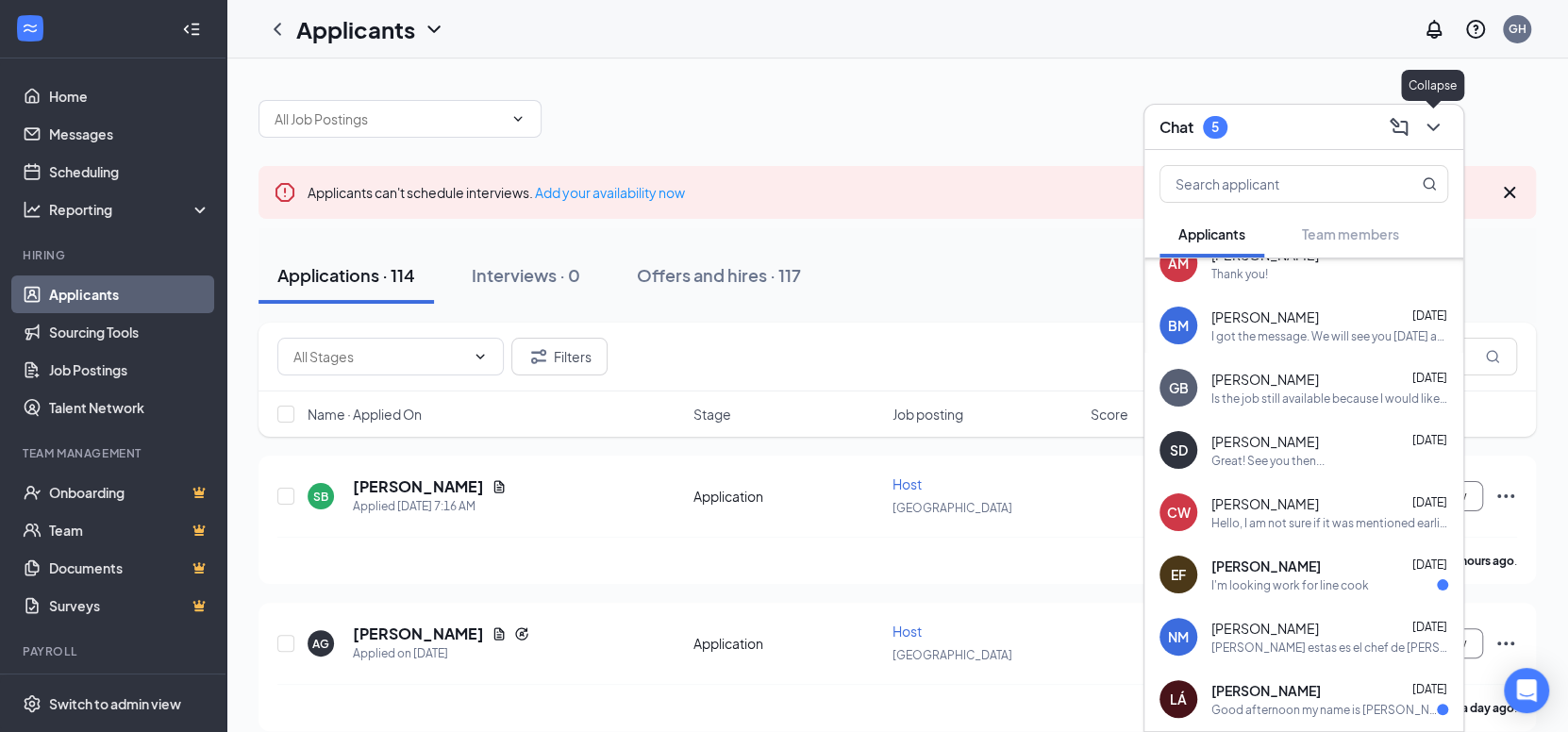
click at [1429, 125] on icon "ChevronDown" at bounding box center [1433, 128] width 12 height 8
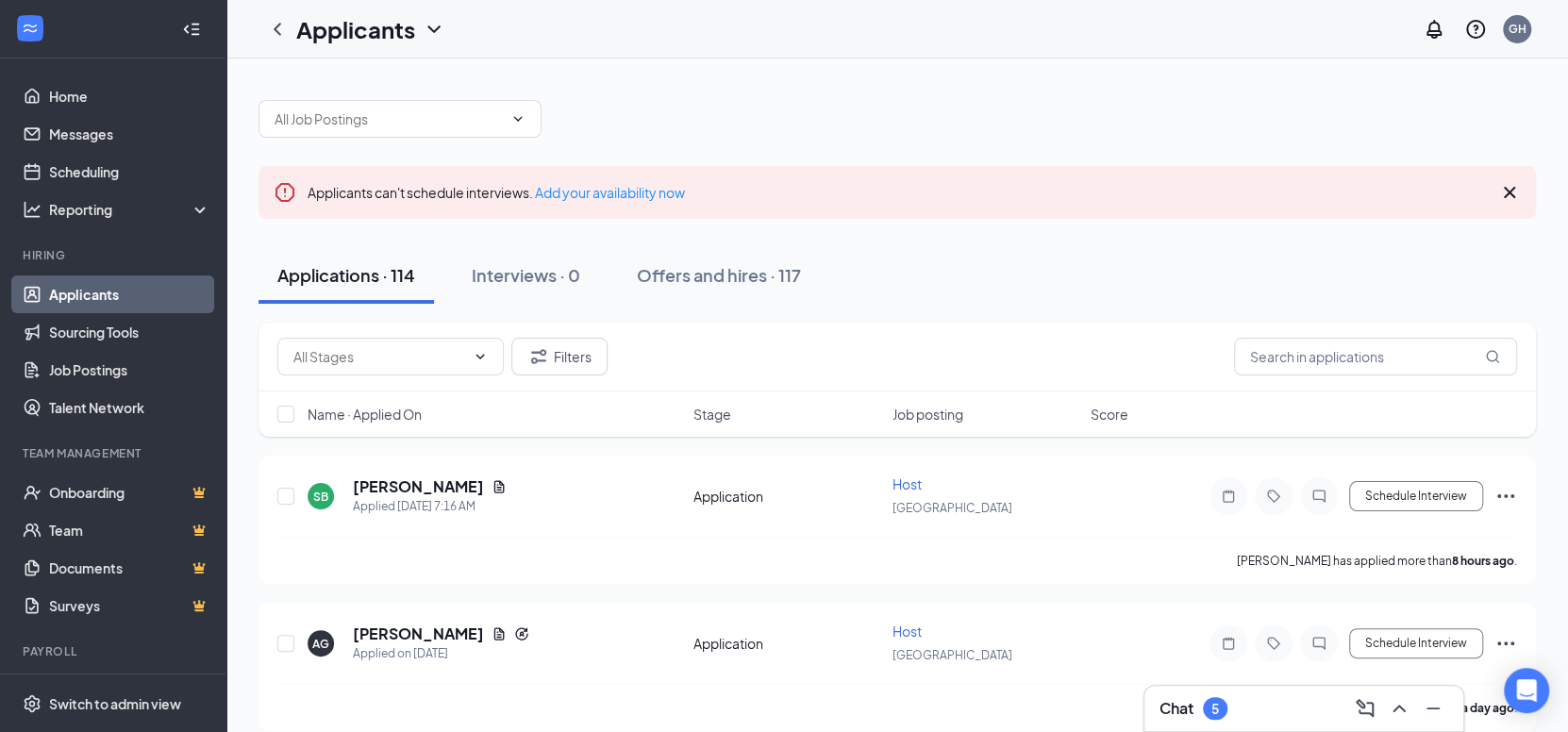
scroll to position [0, 0]
